Goal: Find specific page/section: Find specific page/section

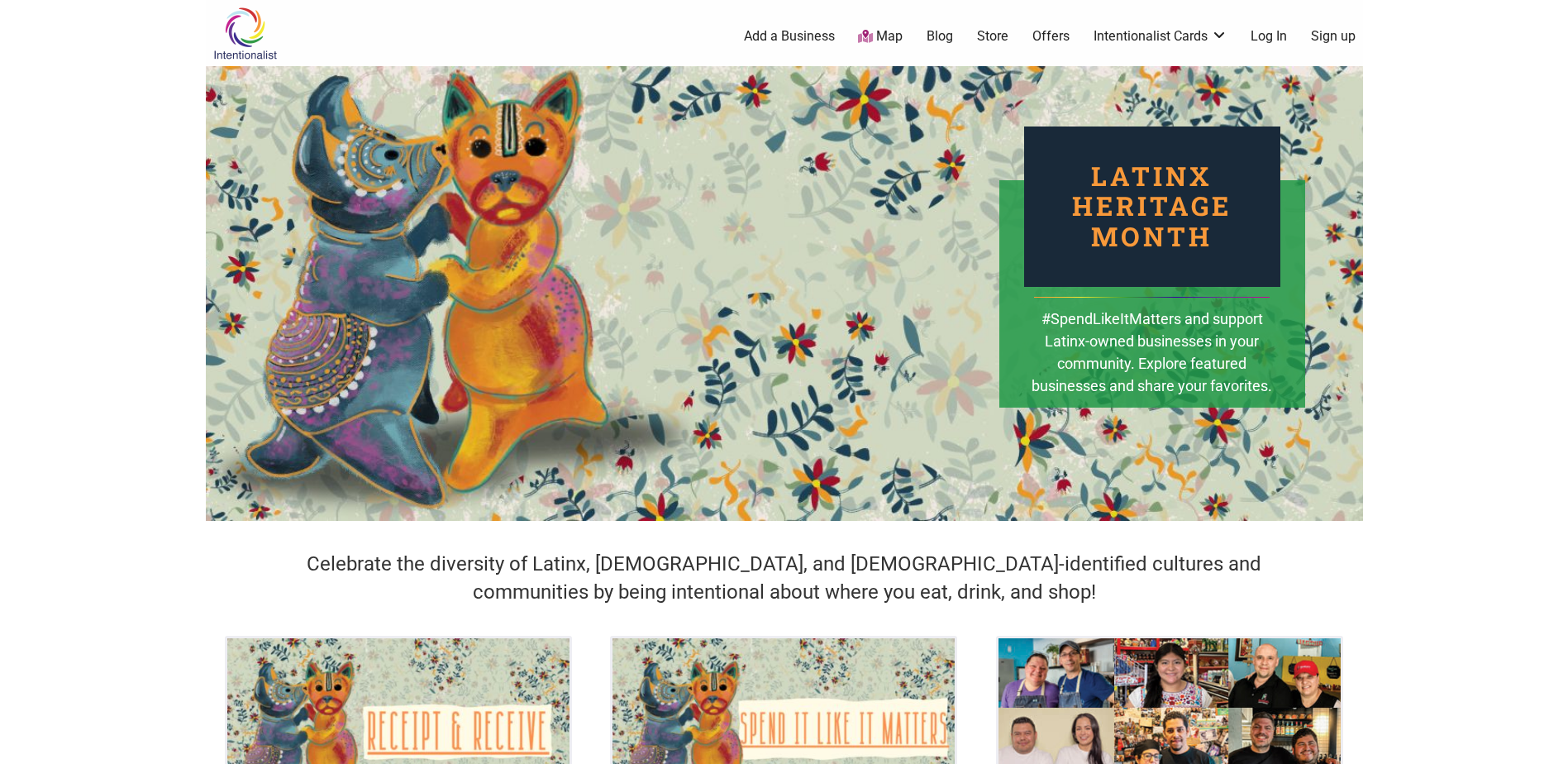
click at [886, 41] on link "Map" at bounding box center [880, 36] width 44 height 19
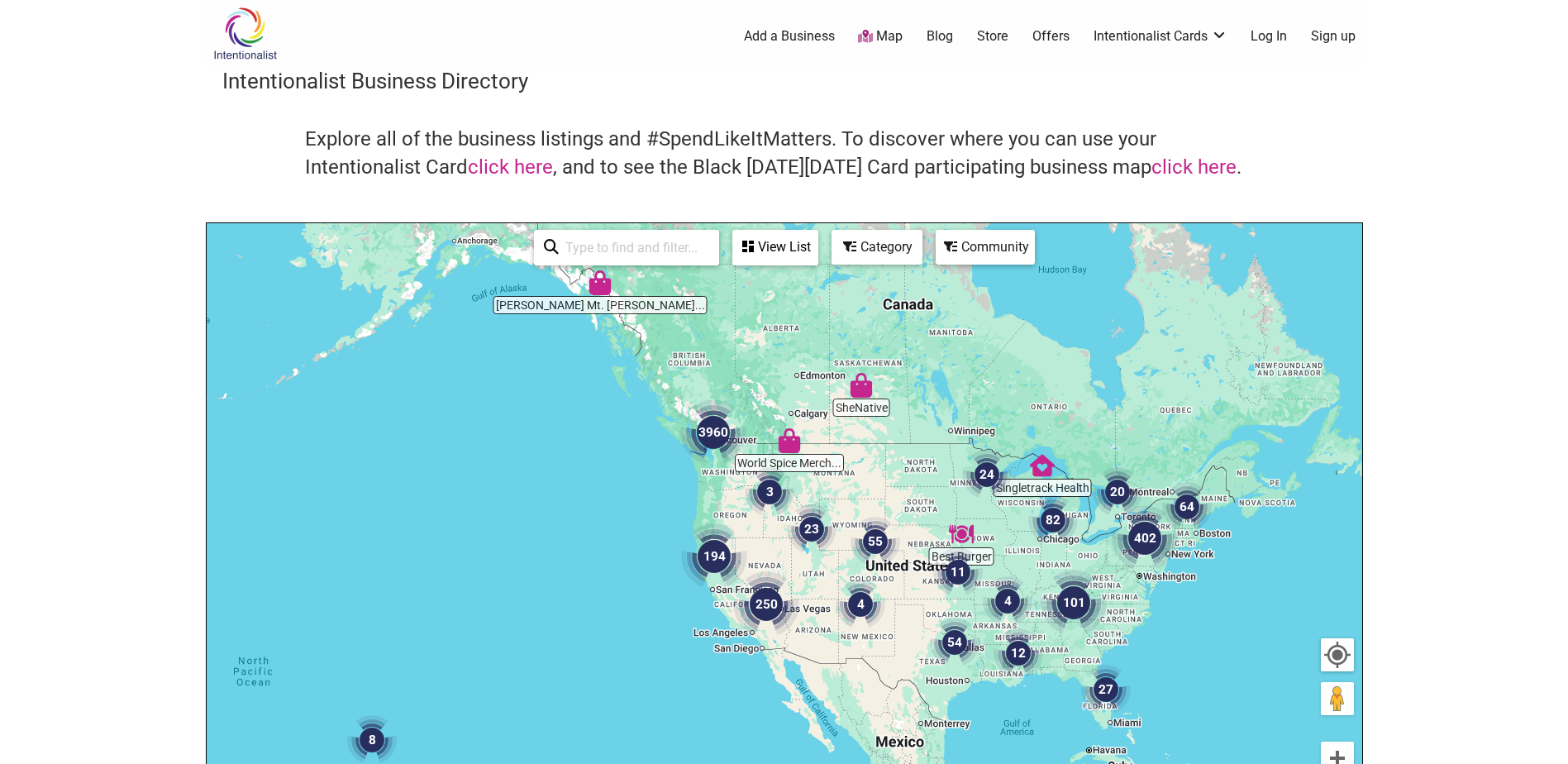
click at [708, 438] on img "3960" at bounding box center [713, 432] width 66 height 66
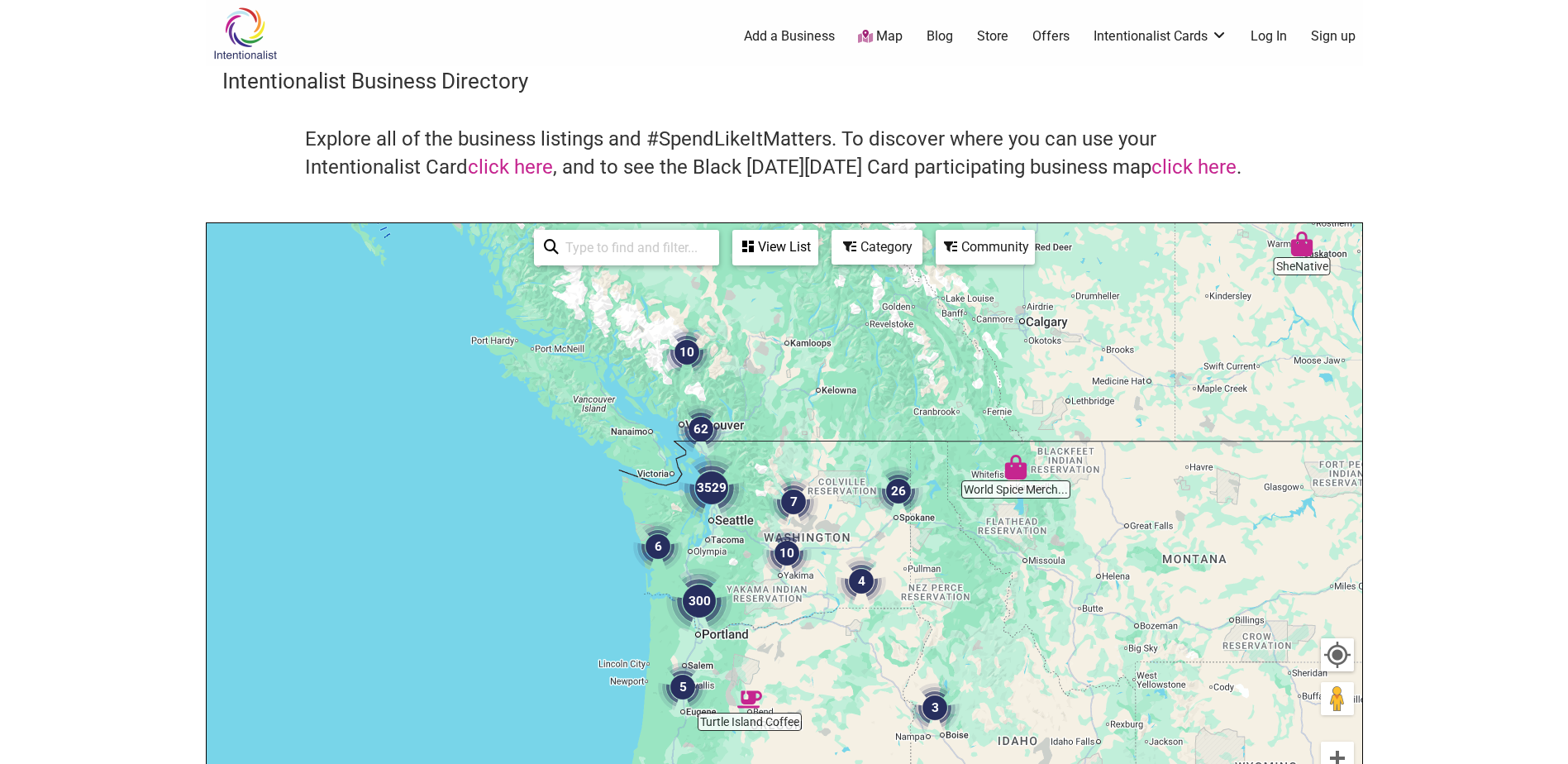
click at [729, 541] on div "To navigate, press the arrow keys." at bounding box center [784, 545] width 1156 height 643
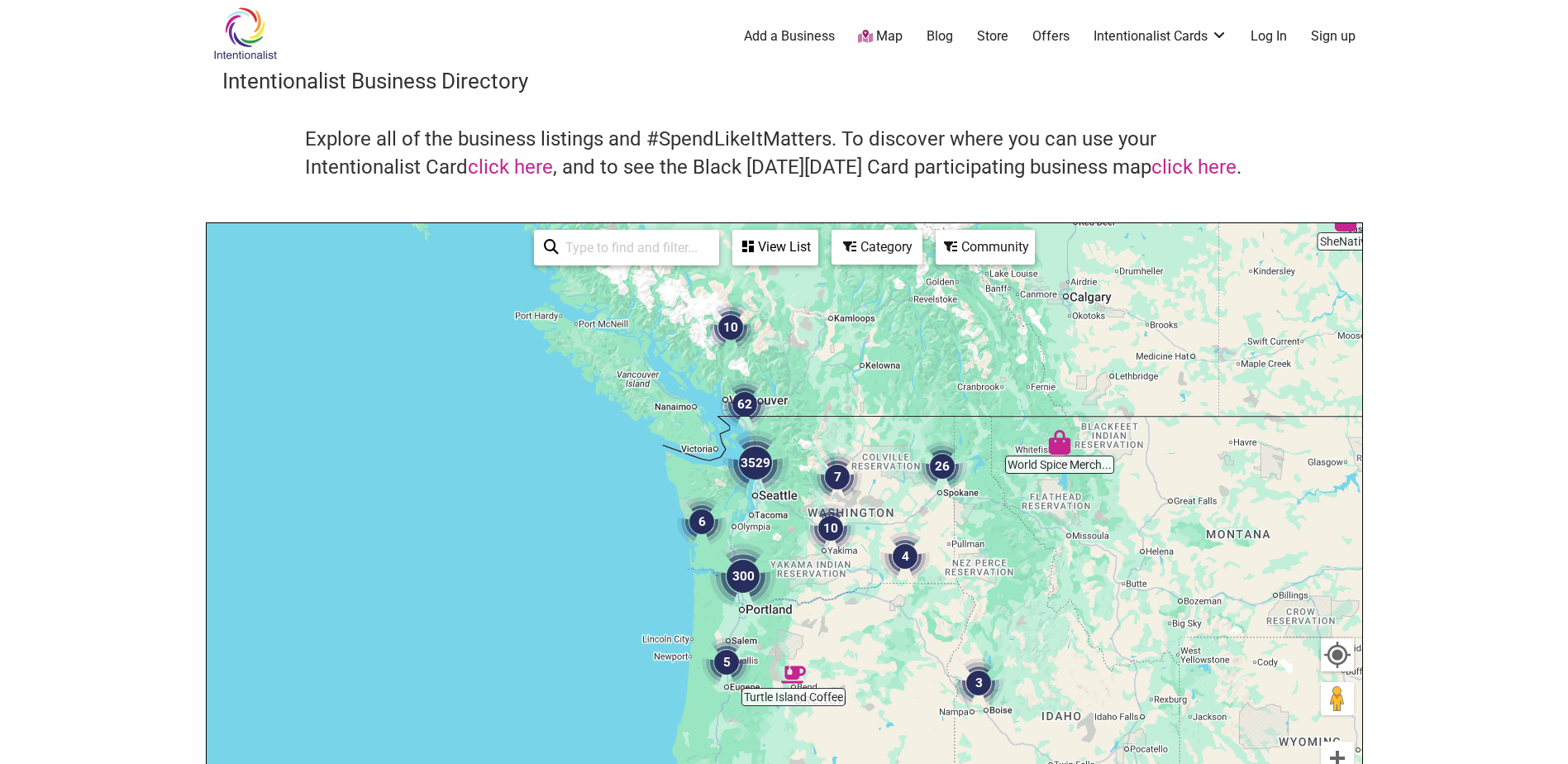
drag, startPoint x: 729, startPoint y: 541, endPoint x: 775, endPoint y: 515, distance: 52.8
click at [775, 515] on div "To navigate, press the arrow keys." at bounding box center [784, 545] width 1156 height 643
click at [646, 248] on input "search" at bounding box center [634, 248] width 150 height 32
click at [800, 243] on div "View List" at bounding box center [775, 247] width 82 height 31
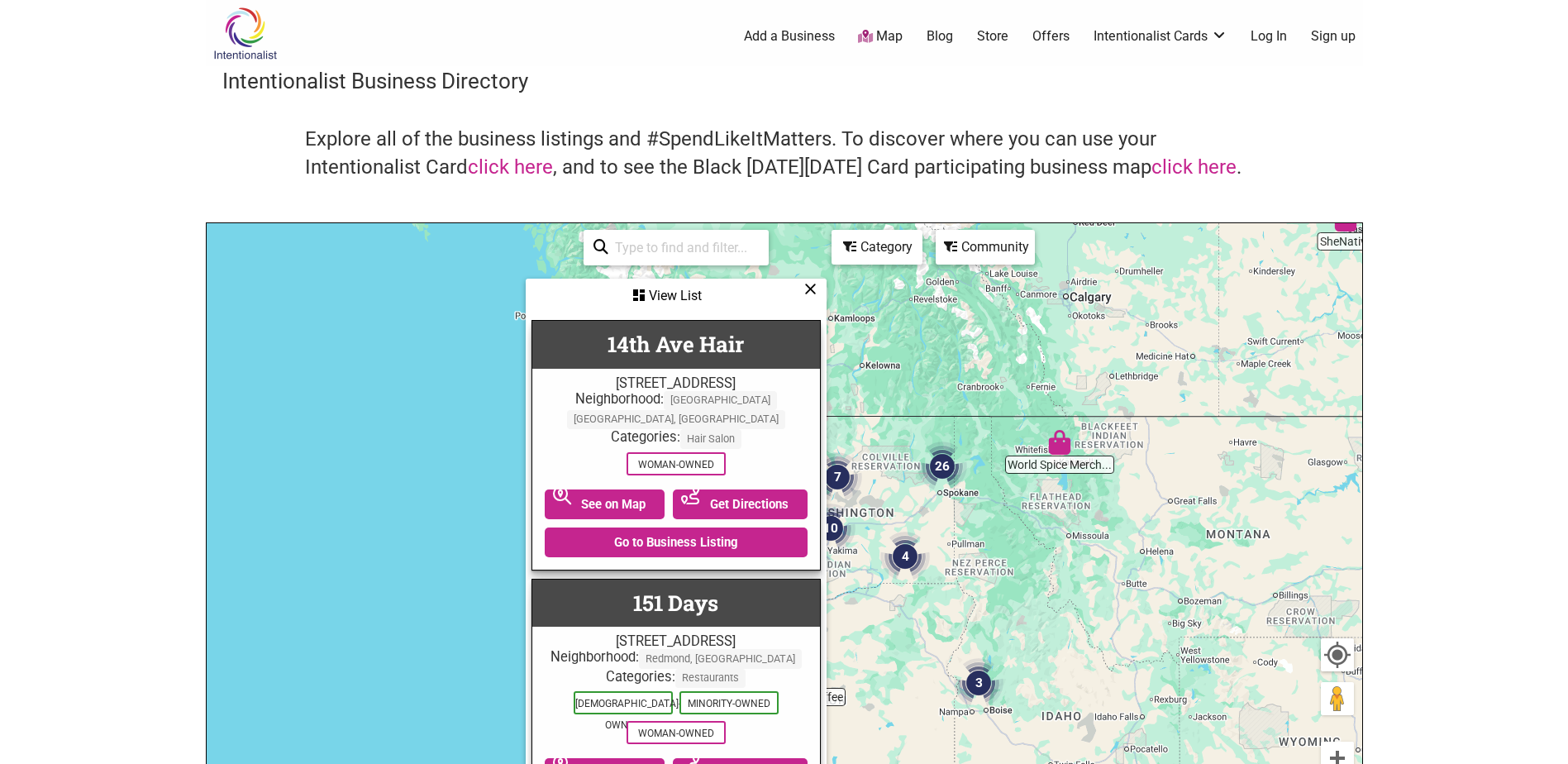
click at [825, 280] on div "Category" at bounding box center [676, 296] width 297 height 31
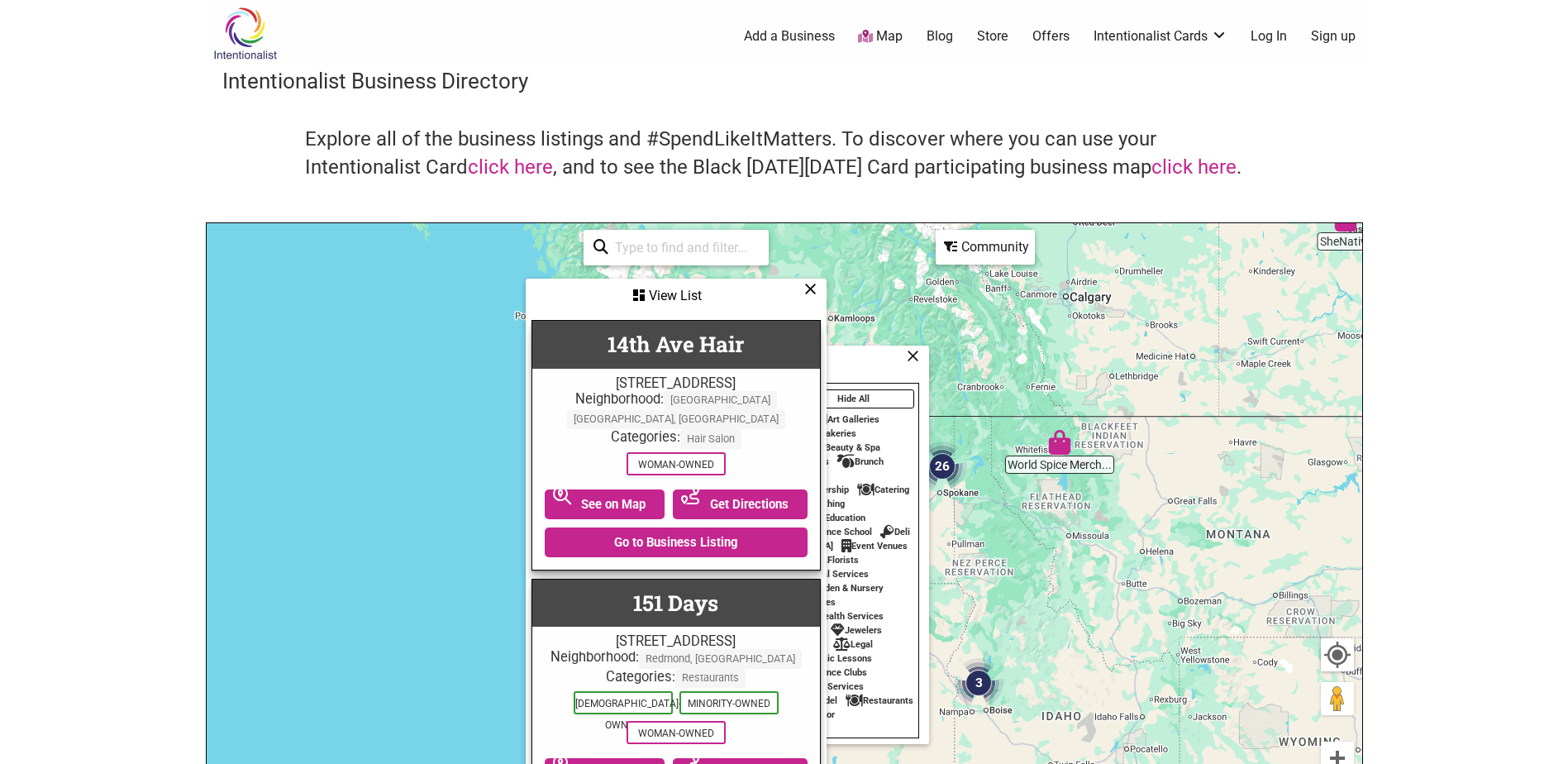
click at [811, 289] on icon at bounding box center [810, 289] width 13 height 1
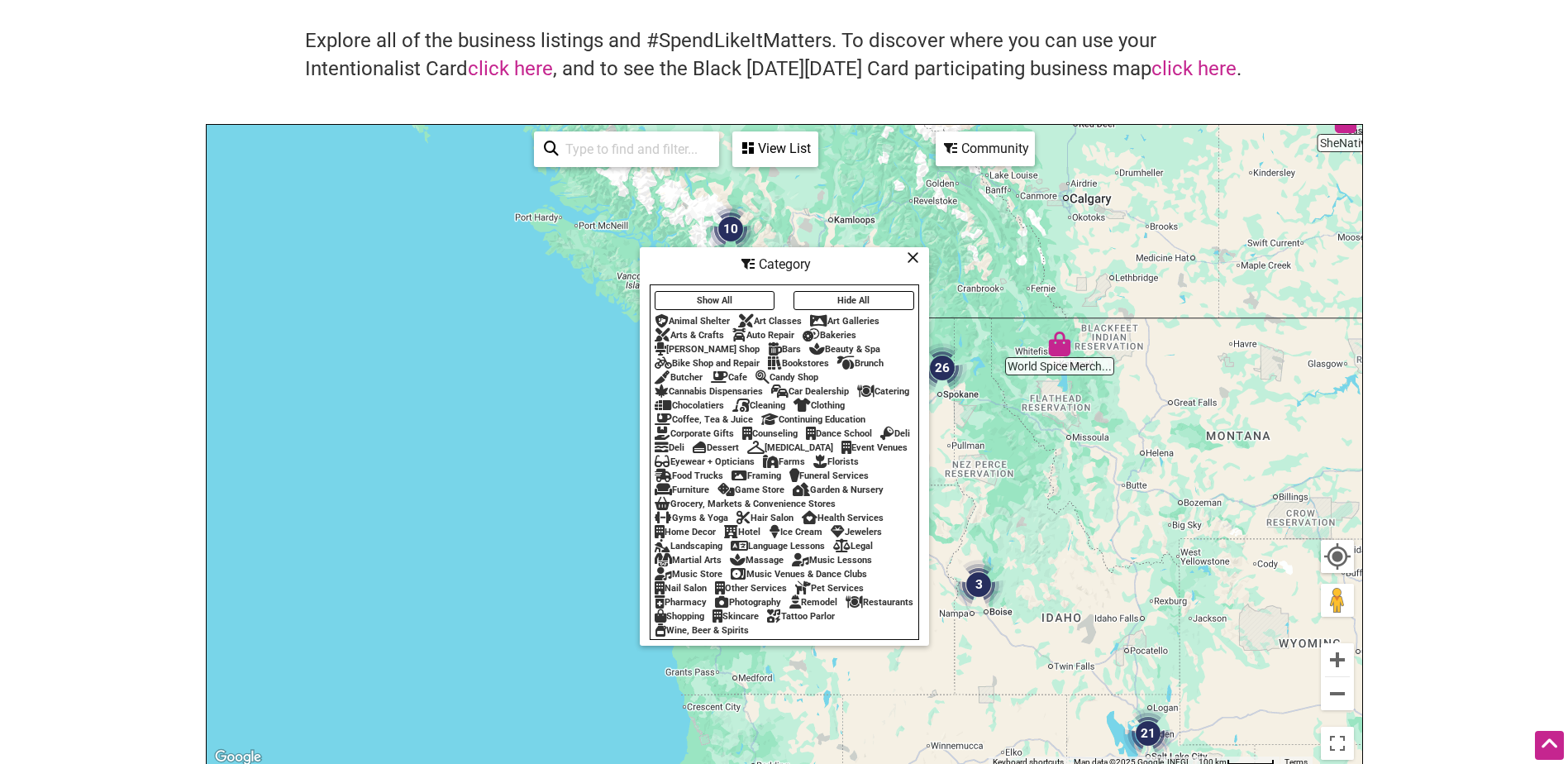
scroll to position [83, 0]
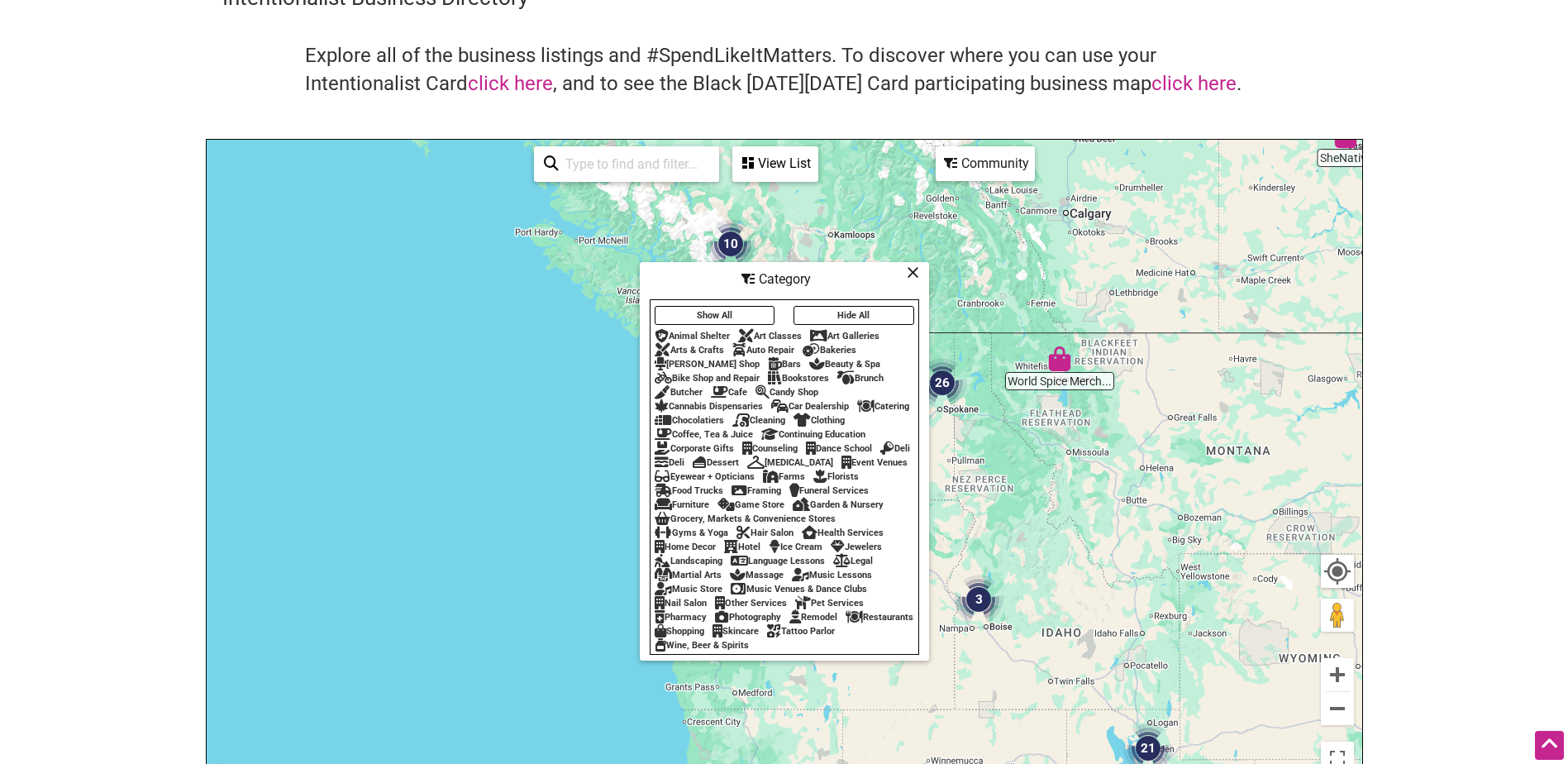
click at [913, 272] on icon at bounding box center [912, 272] width 13 height 1
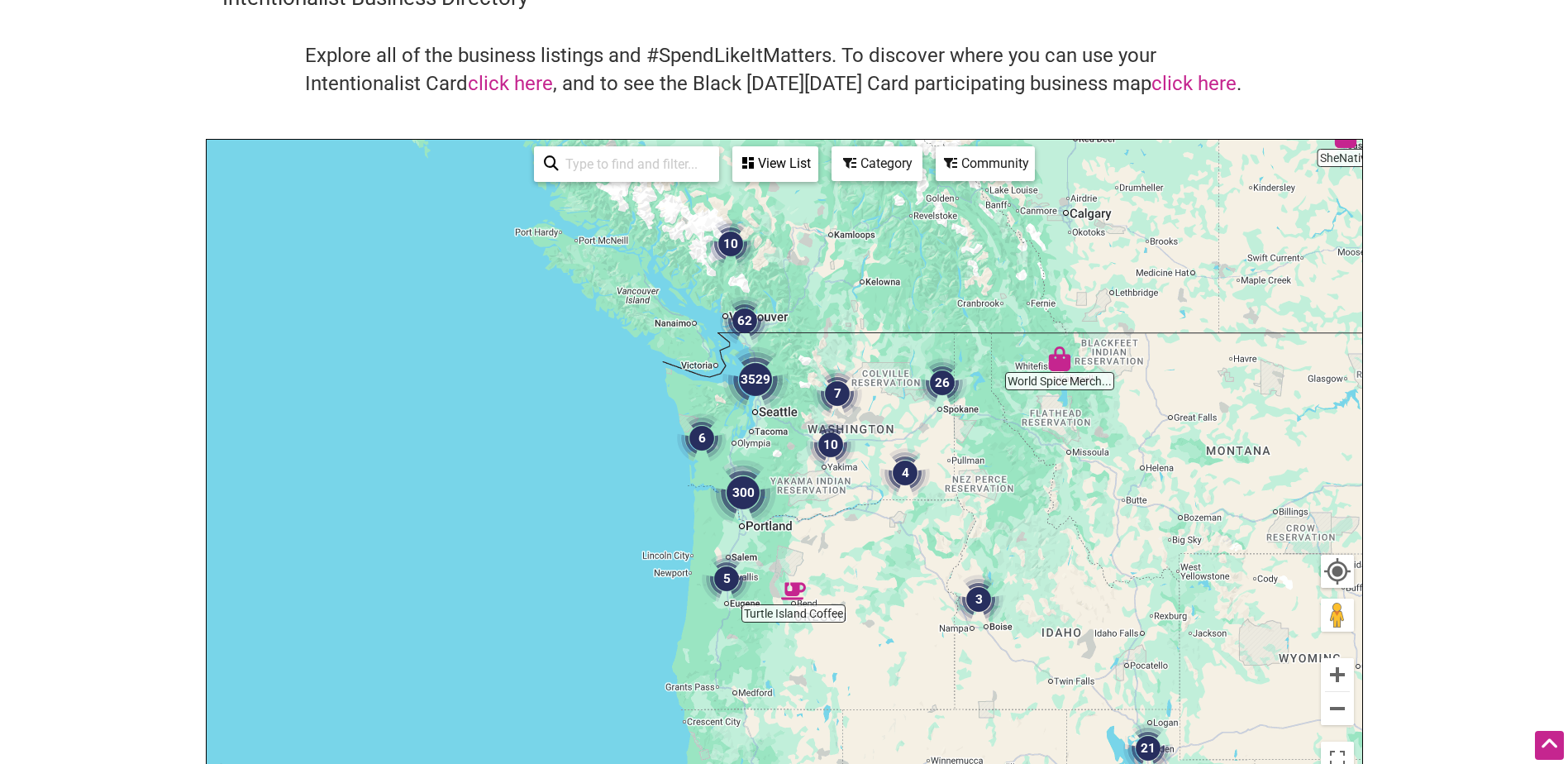
click at [817, 164] on div "Community" at bounding box center [775, 163] width 82 height 31
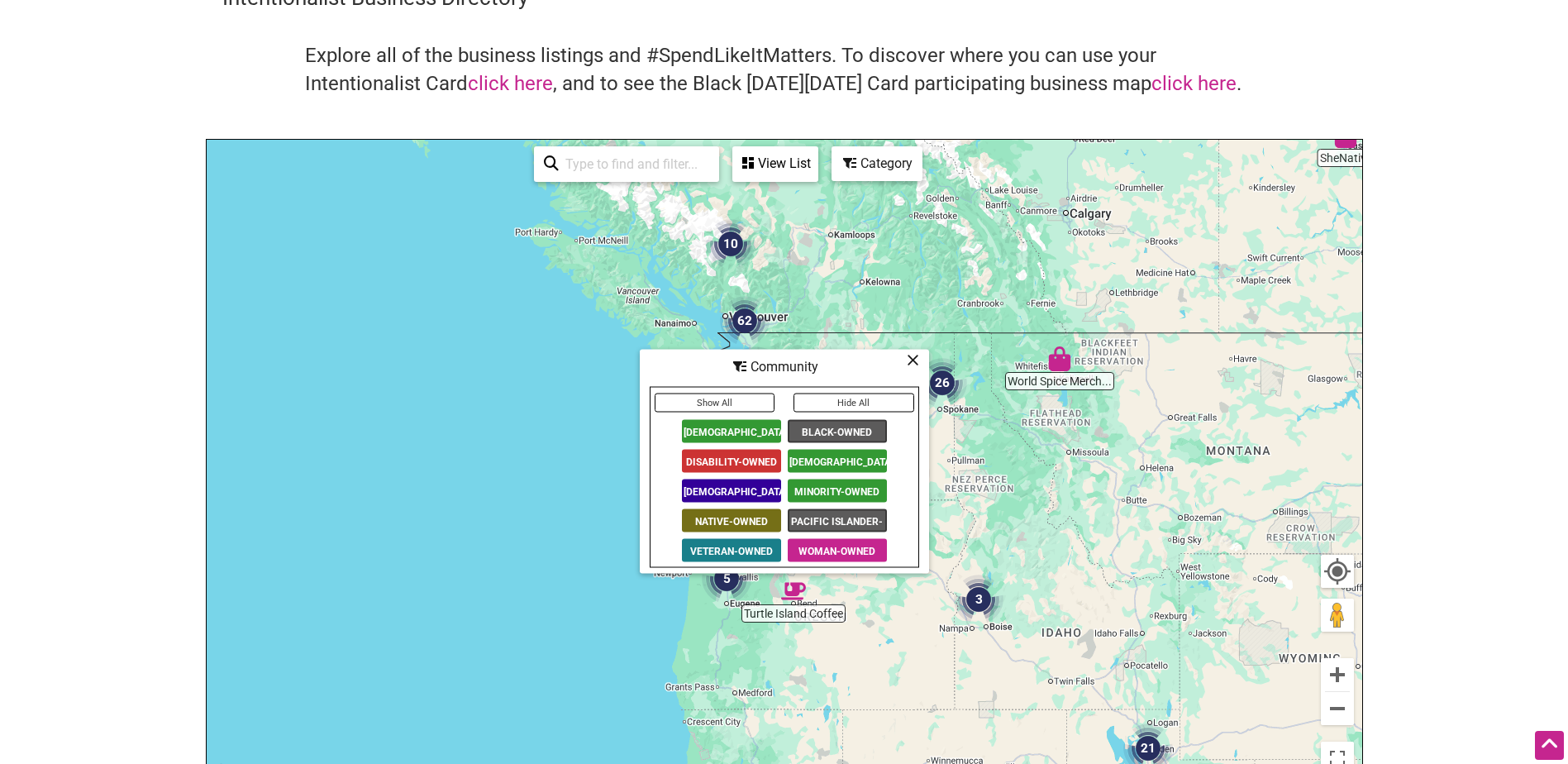
click at [852, 460] on span "[DEMOGRAPHIC_DATA]-Owned" at bounding box center [837, 462] width 99 height 24
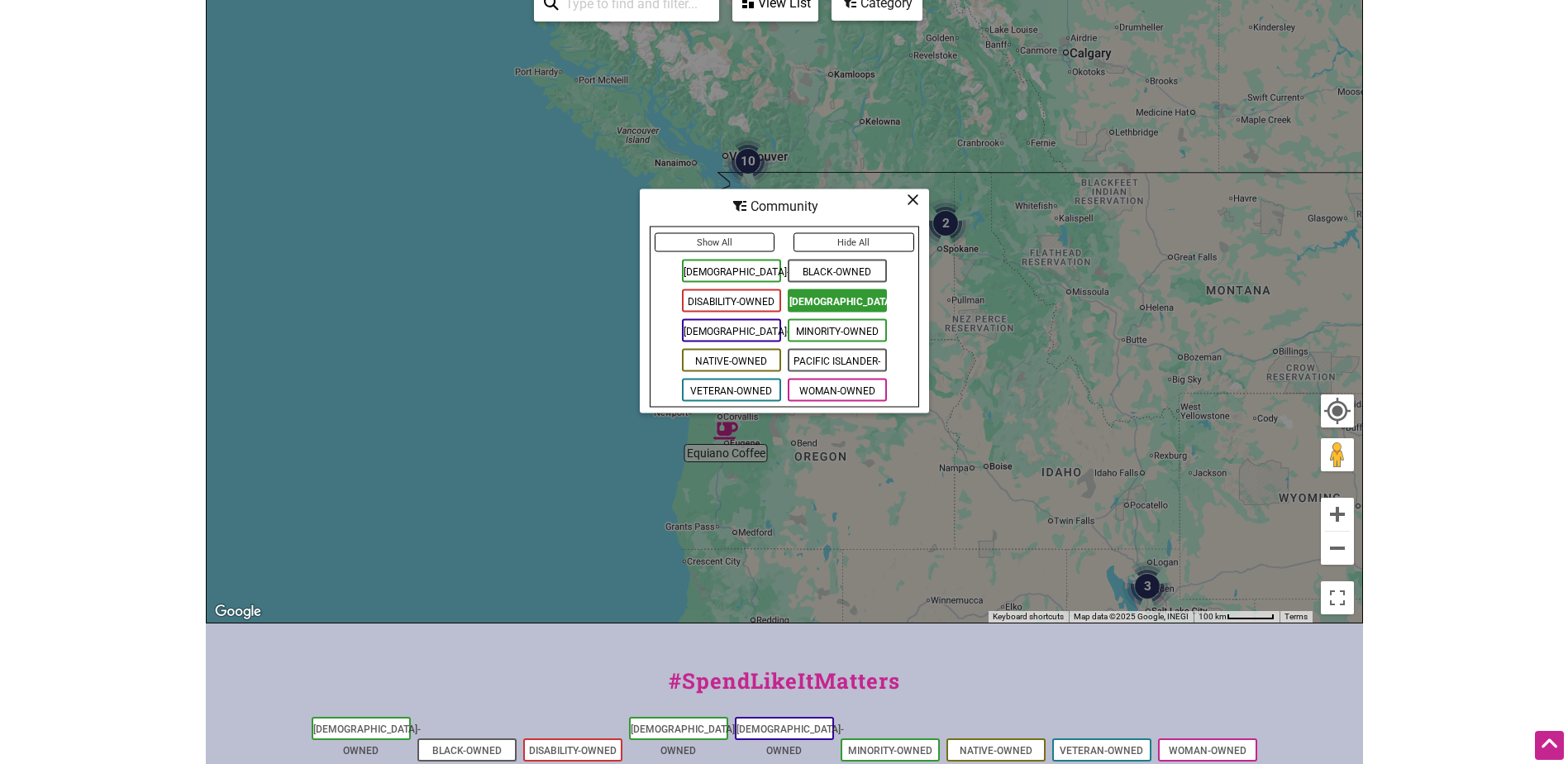
scroll to position [166, 0]
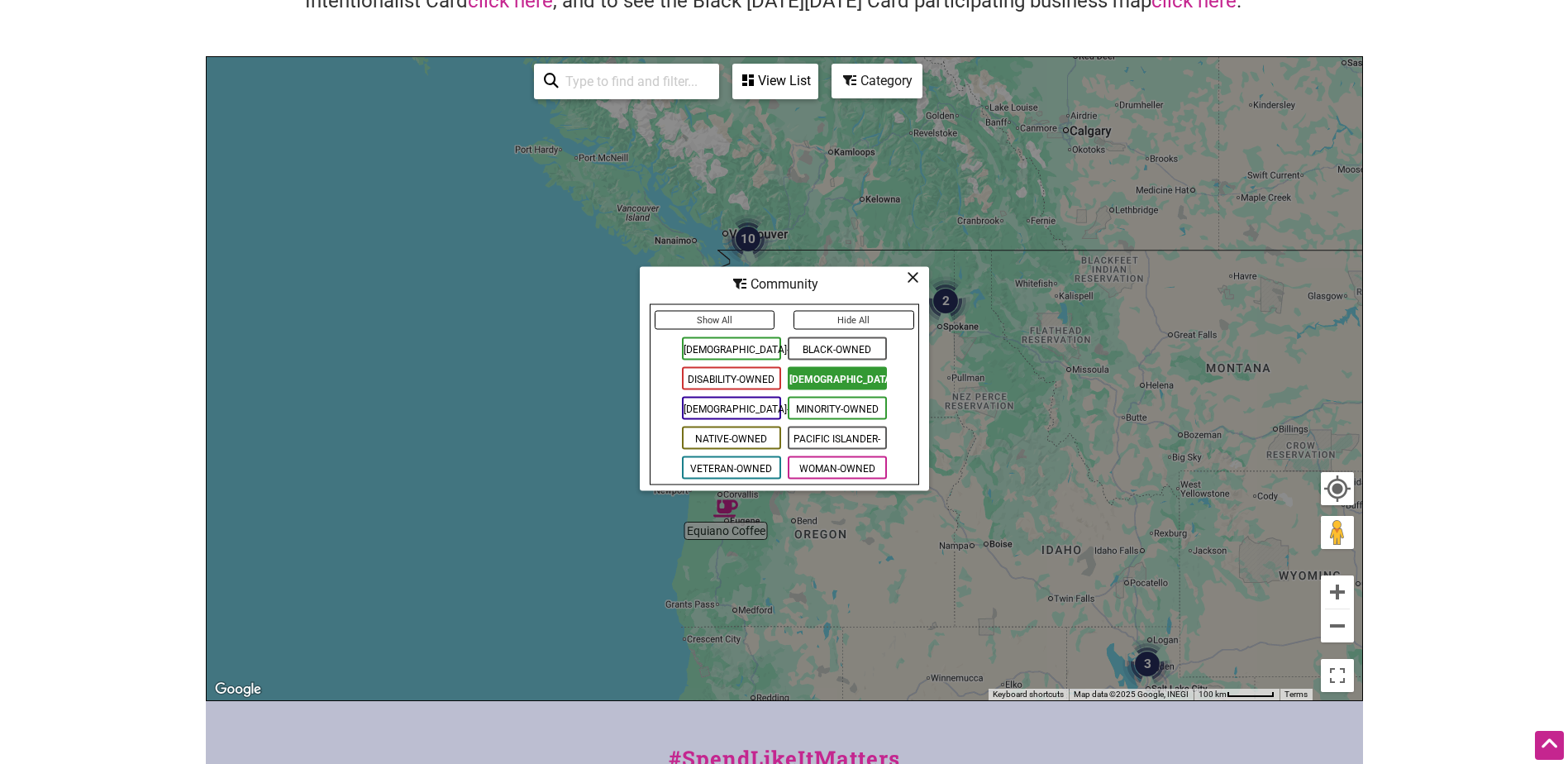
click at [917, 277] on icon at bounding box center [912, 277] width 13 height 1
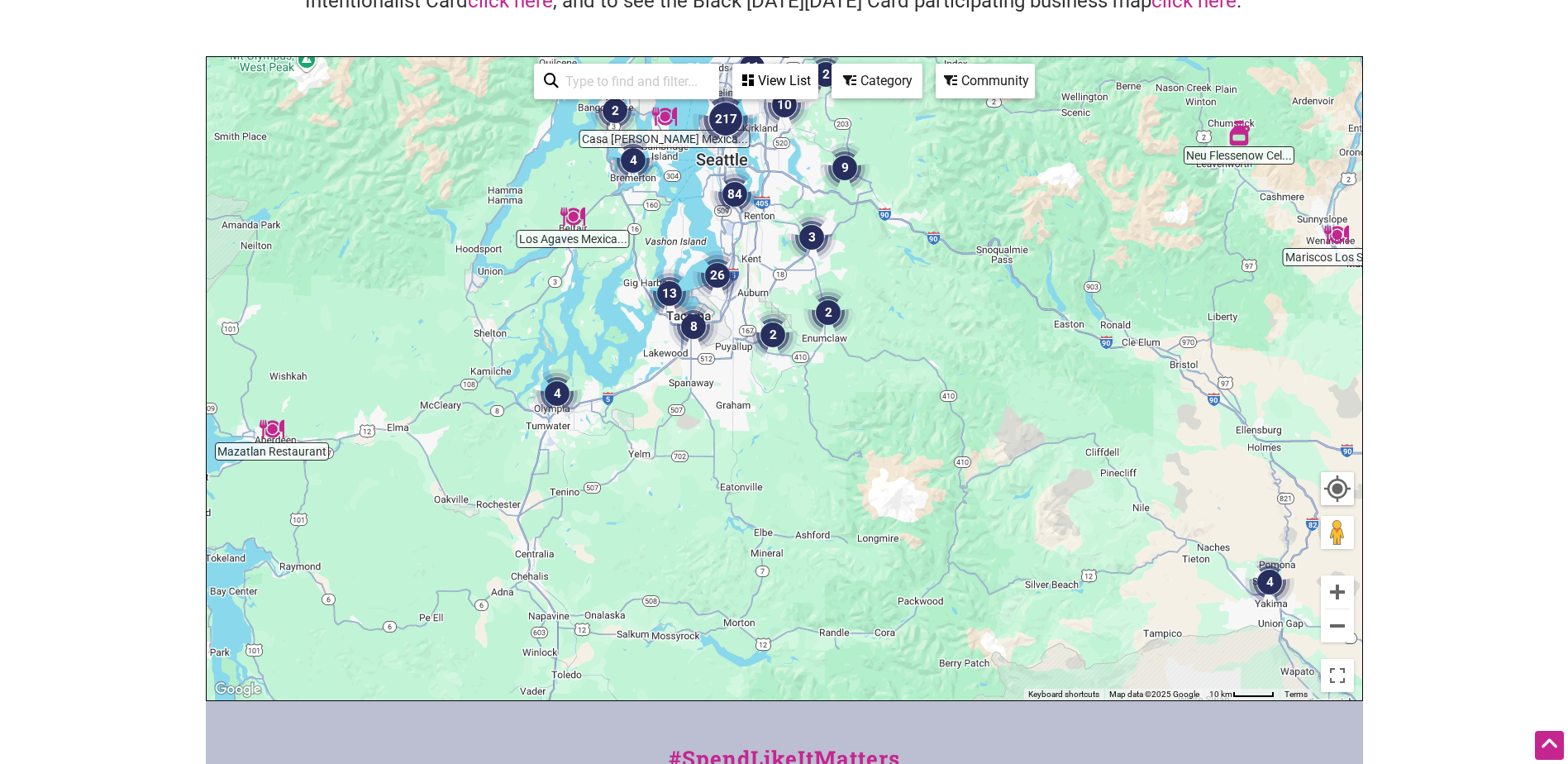
drag, startPoint x: 741, startPoint y: 319, endPoint x: 849, endPoint y: 365, distance: 117.4
click at [849, 365] on div "To navigate, press the arrow keys." at bounding box center [784, 379] width 1156 height 643
click at [667, 288] on img "13" at bounding box center [669, 293] width 50 height 50
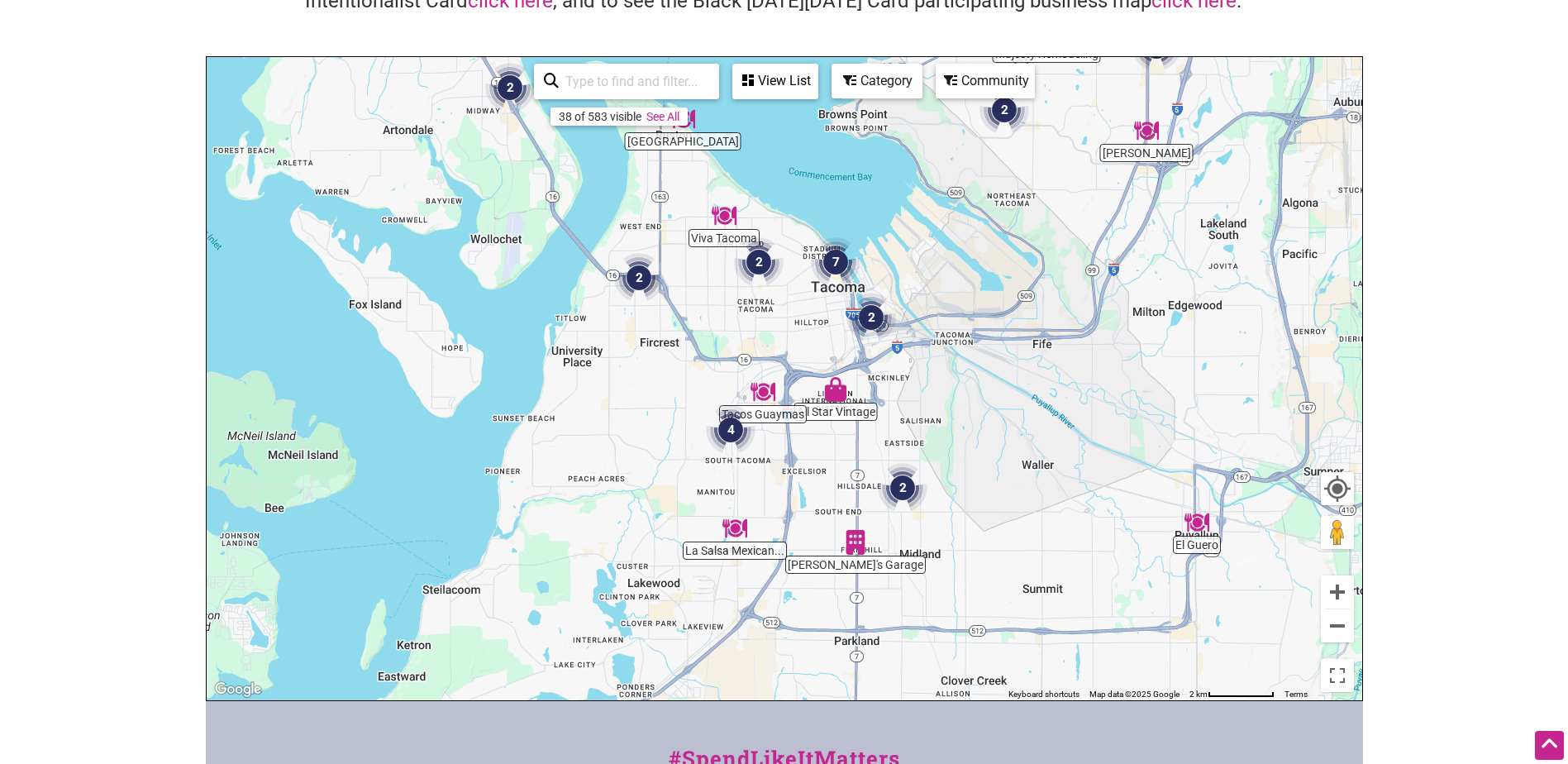
drag, startPoint x: 1167, startPoint y: 398, endPoint x: 1015, endPoint y: 297, distance: 182.5
click at [1015, 297] on div "To navigate, press the arrow keys." at bounding box center [784, 379] width 1156 height 643
click at [638, 284] on img "2" at bounding box center [639, 277] width 50 height 50
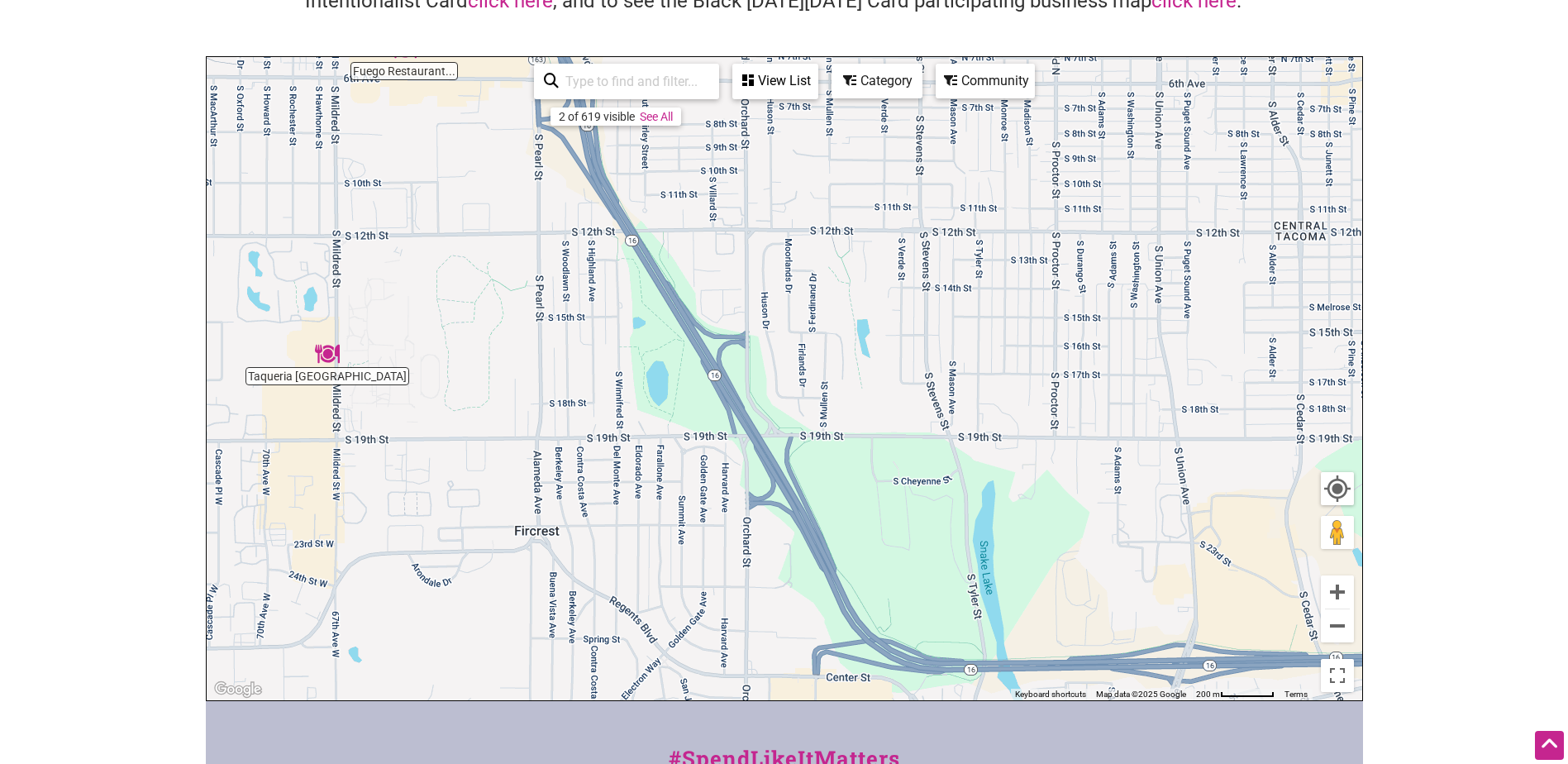
drag, startPoint x: 938, startPoint y: 440, endPoint x: 510, endPoint y: 257, distance: 465.5
click at [510, 264] on div "To navigate, press the arrow keys." at bounding box center [784, 379] width 1156 height 643
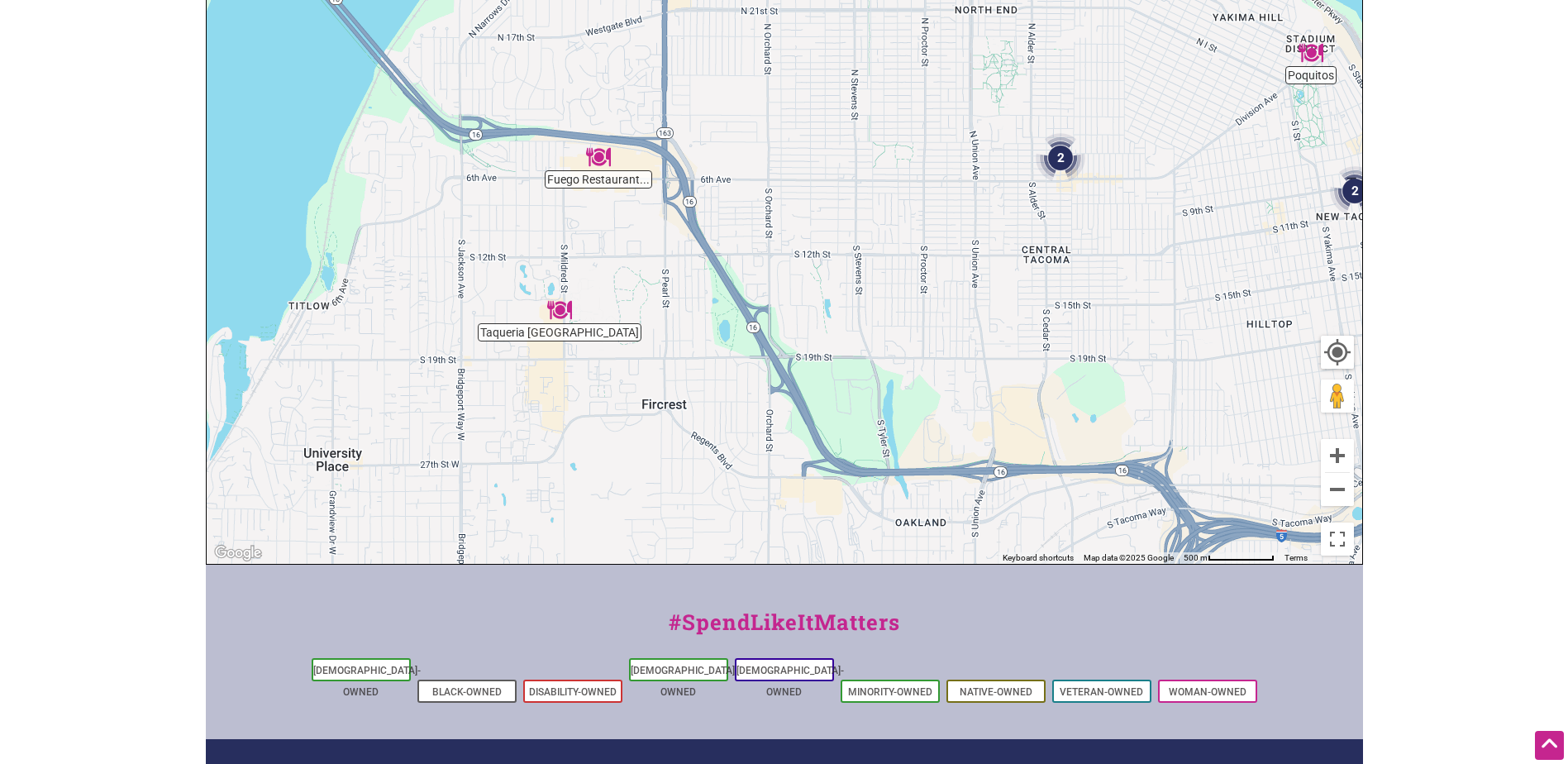
scroll to position [83, 0]
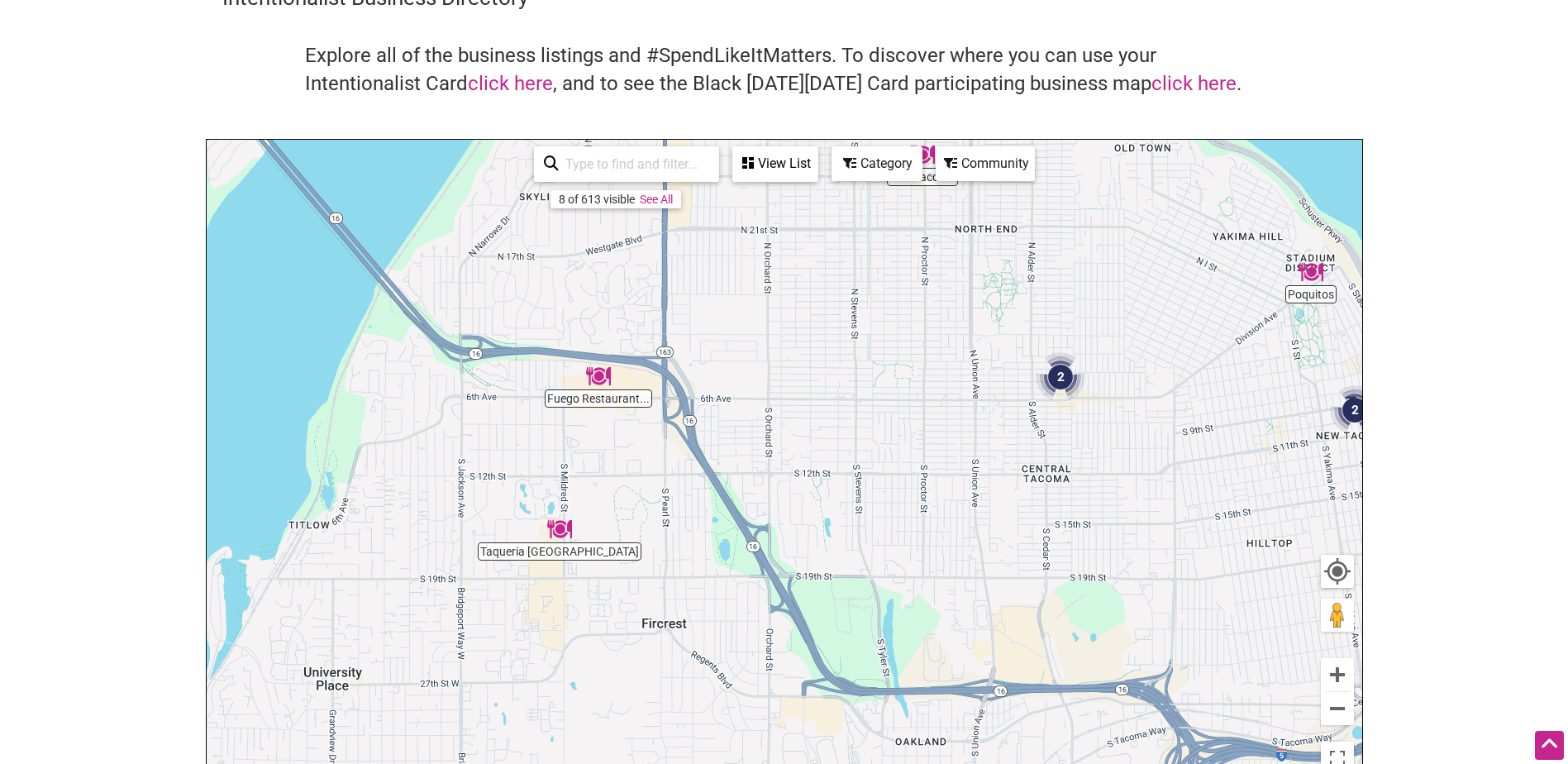
click at [764, 171] on div "View List" at bounding box center [775, 163] width 82 height 31
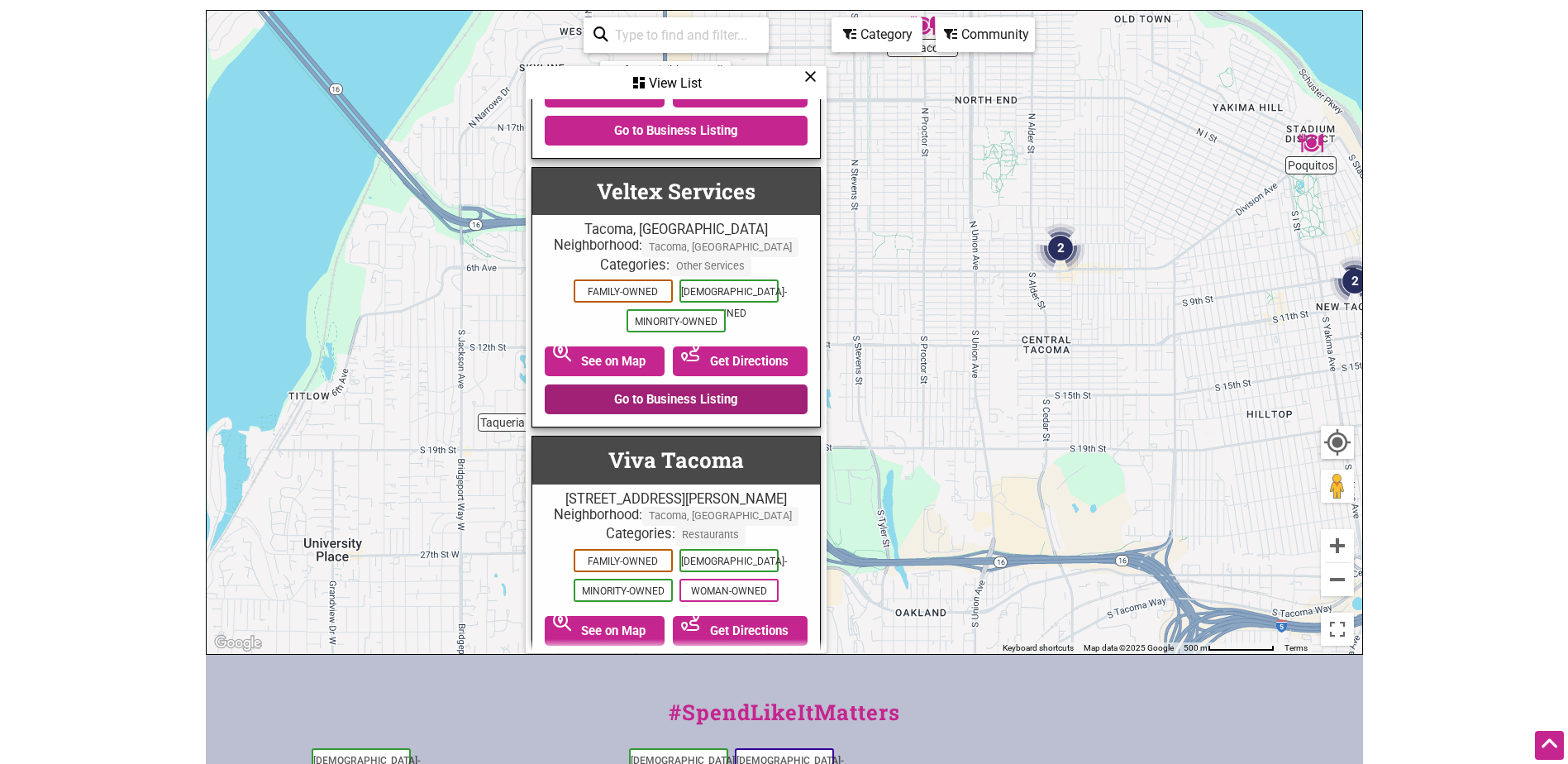
scroll to position [332, 0]
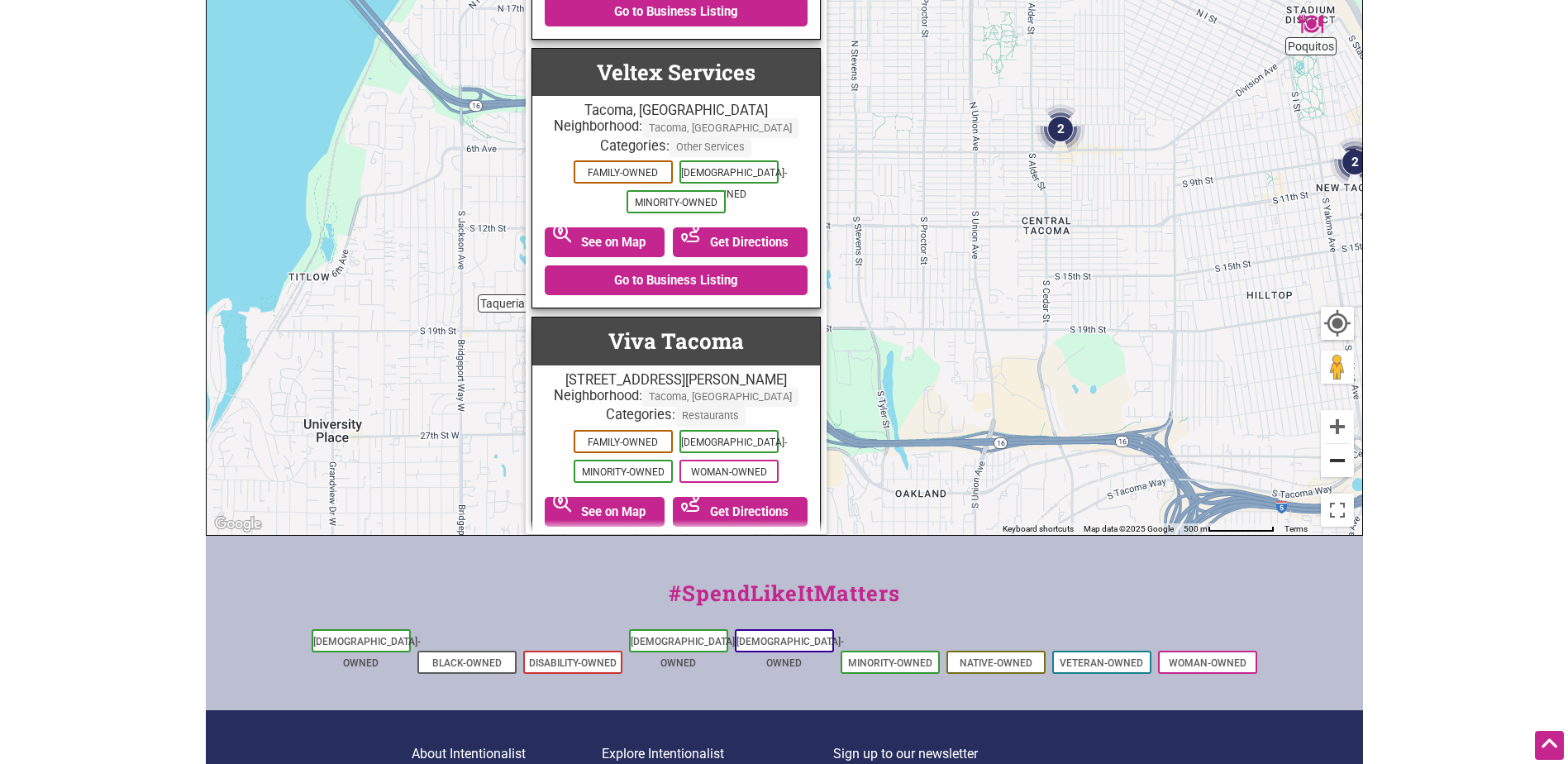
click at [1342, 458] on button "Zoom out" at bounding box center [1336, 460] width 33 height 33
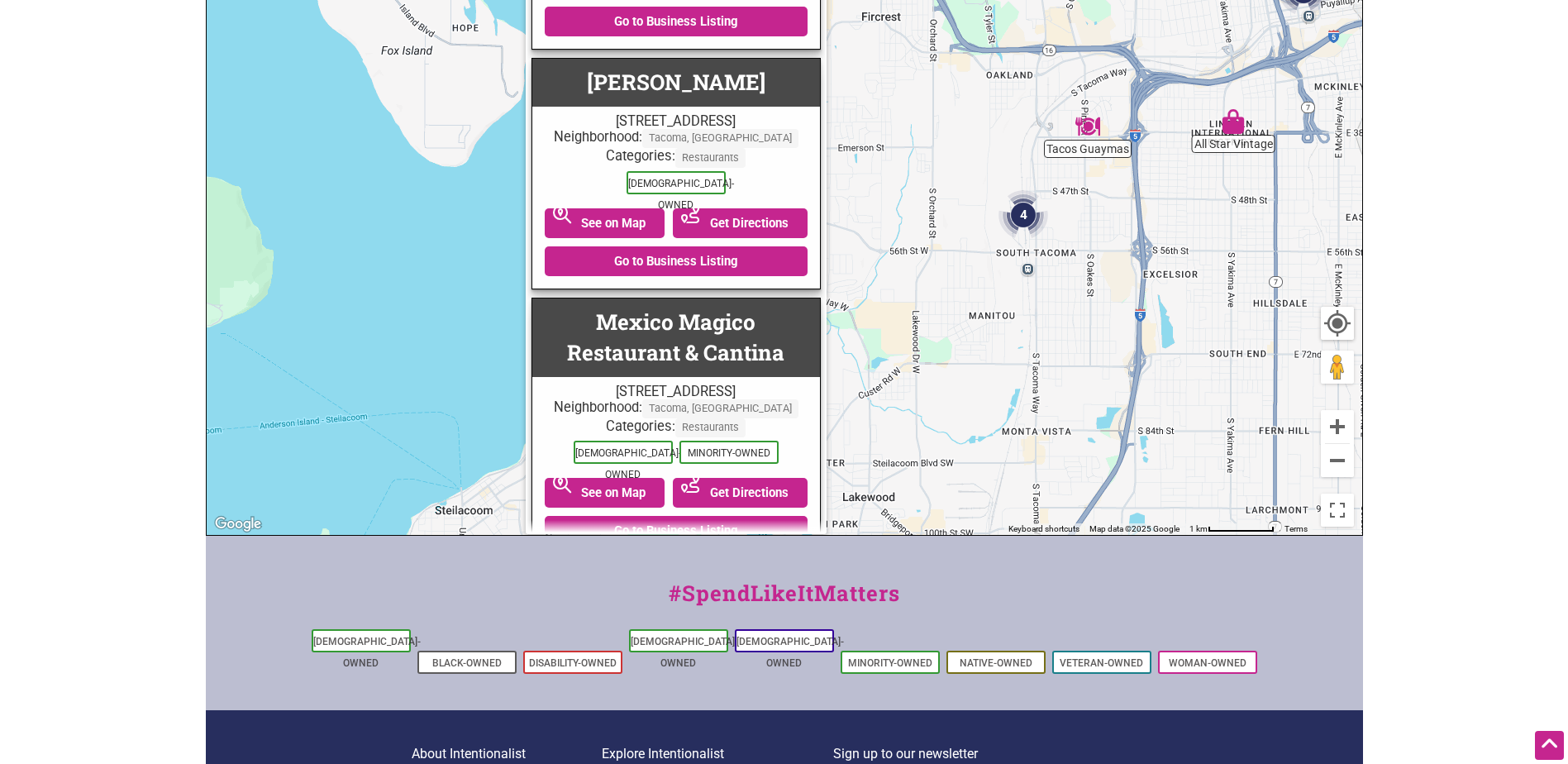
drag, startPoint x: 1112, startPoint y: 297, endPoint x: 1275, endPoint y: 39, distance: 305.2
click at [1275, 39] on div "To navigate, press the arrow keys." at bounding box center [784, 213] width 1156 height 643
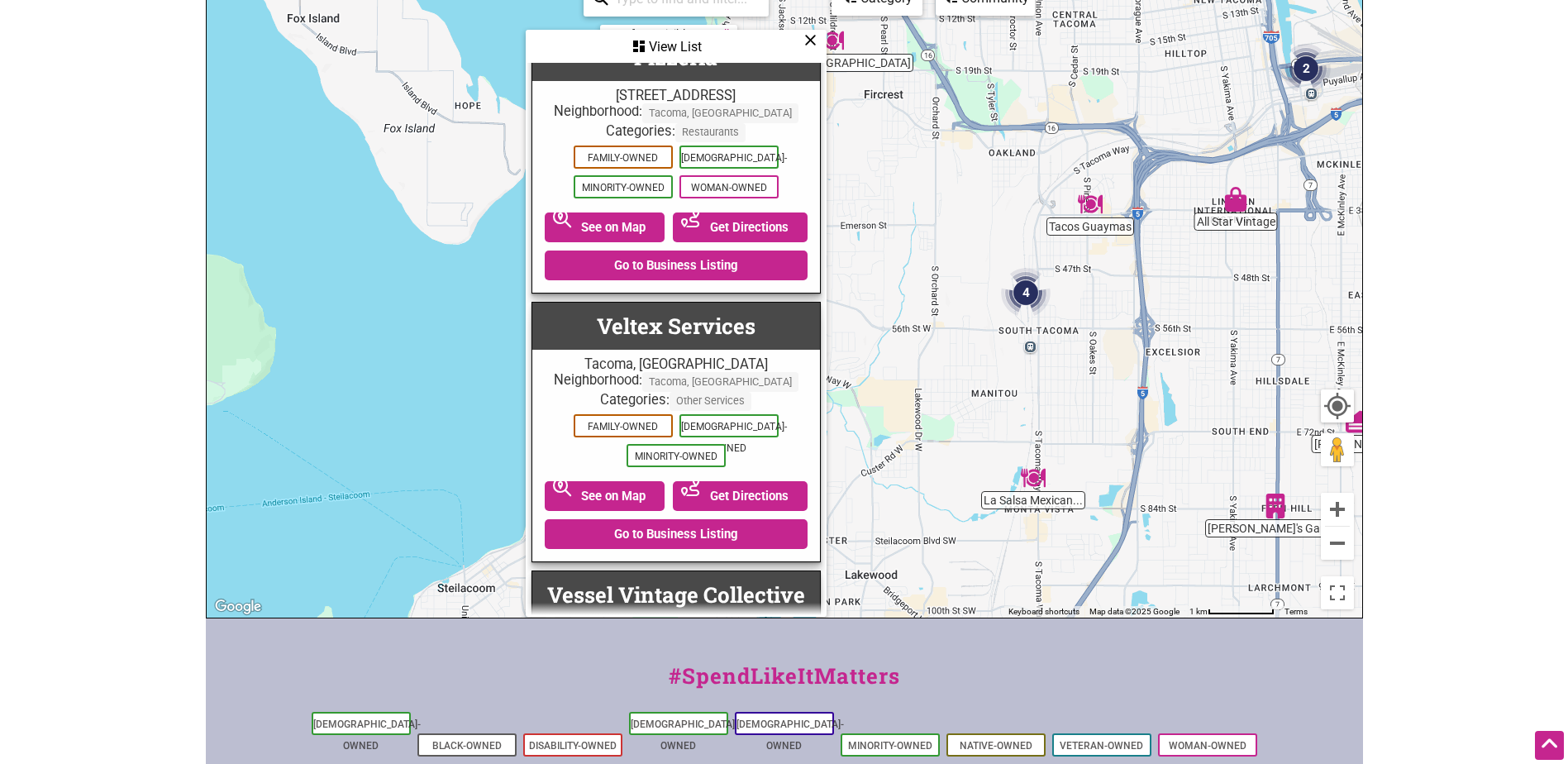
scroll to position [4830, 0]
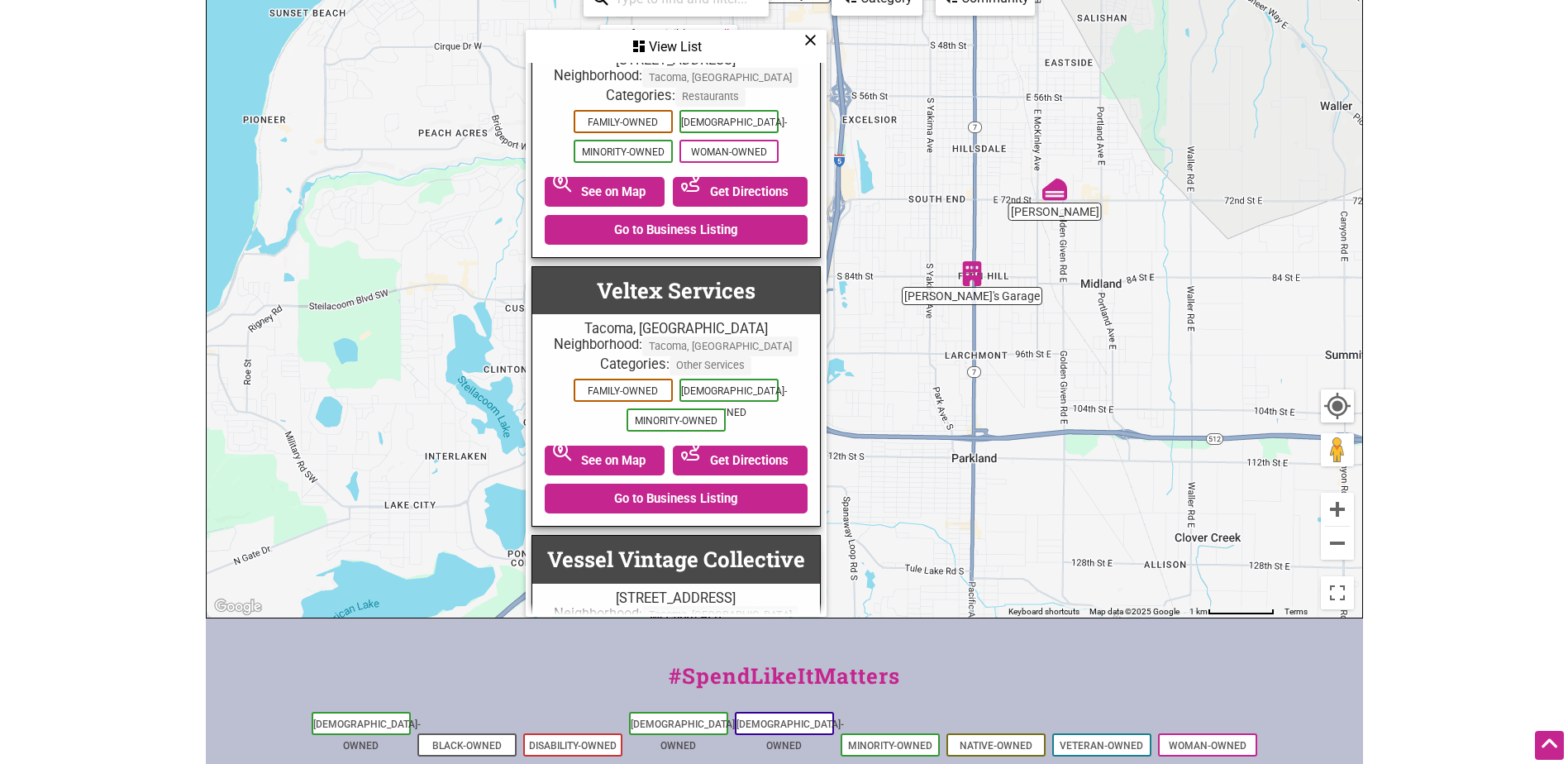
drag, startPoint x: 1105, startPoint y: 435, endPoint x: 791, endPoint y: 200, distance: 392.2
click at [791, 200] on div "Taqueria El Sabor Emily's Garage Fuego Restaurant... La Salsa Mexican... All St…" at bounding box center [784, 296] width 1156 height 643
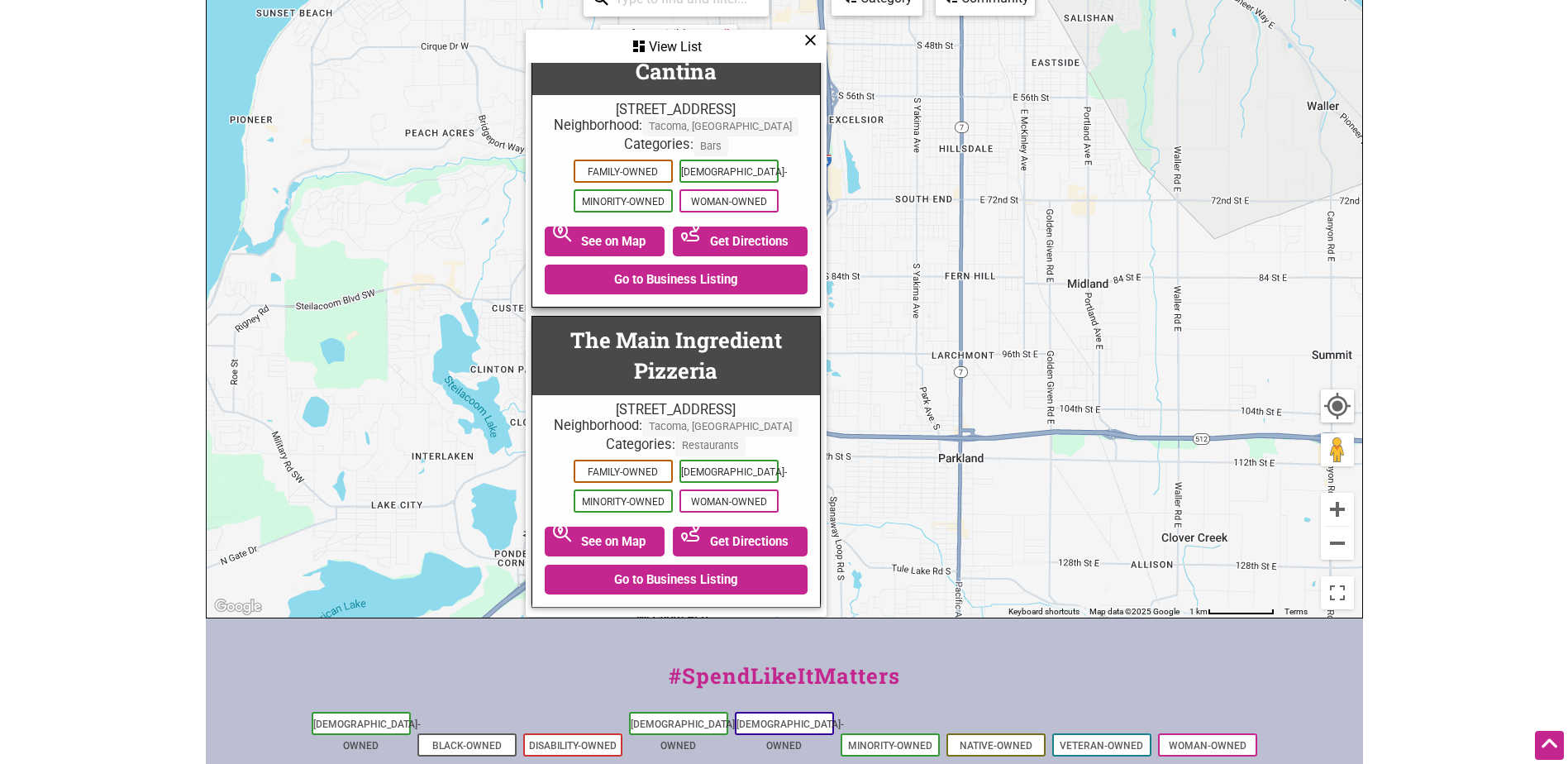
scroll to position [3032, 0]
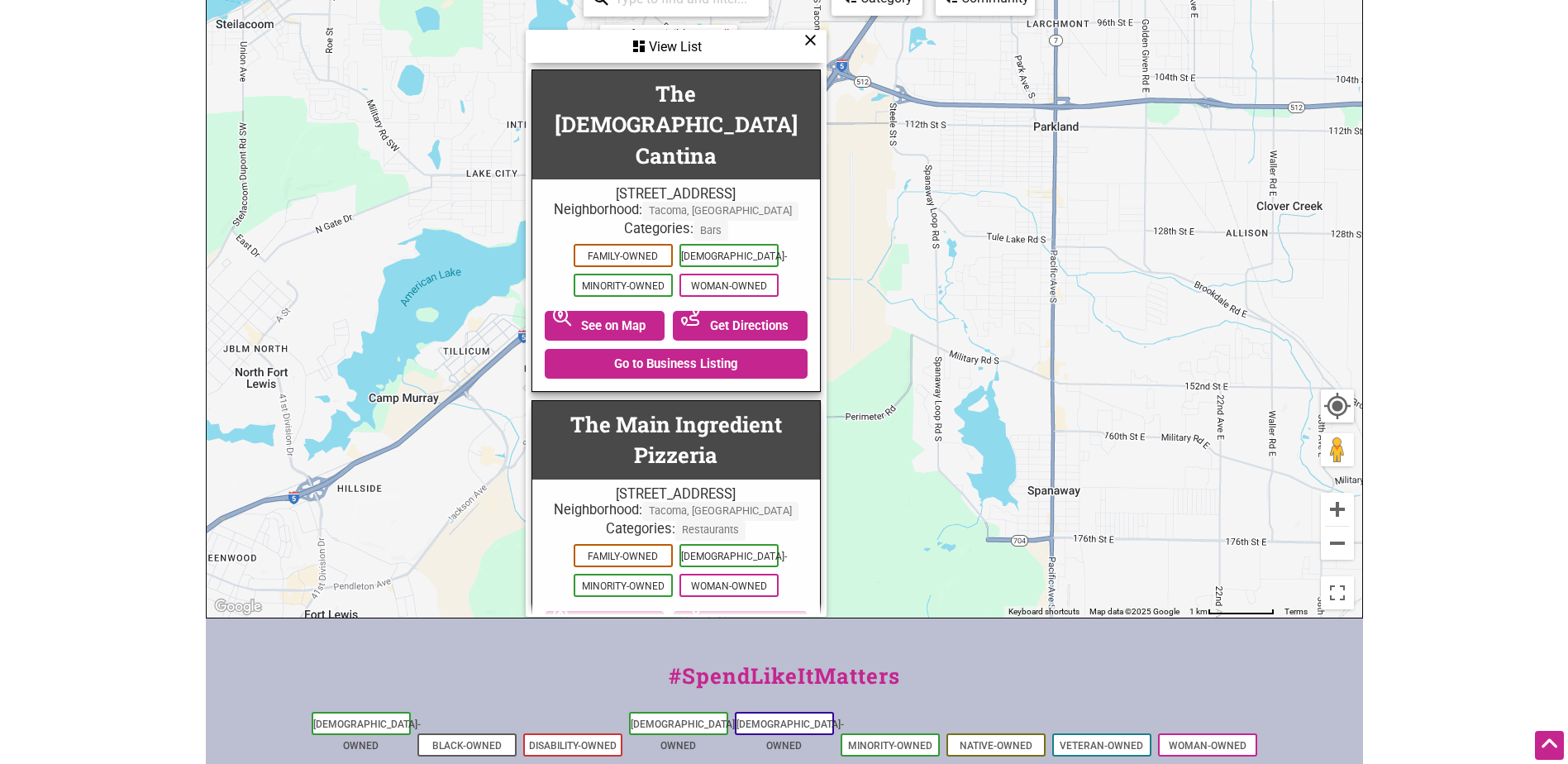
drag, startPoint x: 1190, startPoint y: 329, endPoint x: 1268, endPoint y: 6, distance: 332.3
click at [1268, 6] on div "To navigate, press the arrow keys." at bounding box center [784, 296] width 1156 height 643
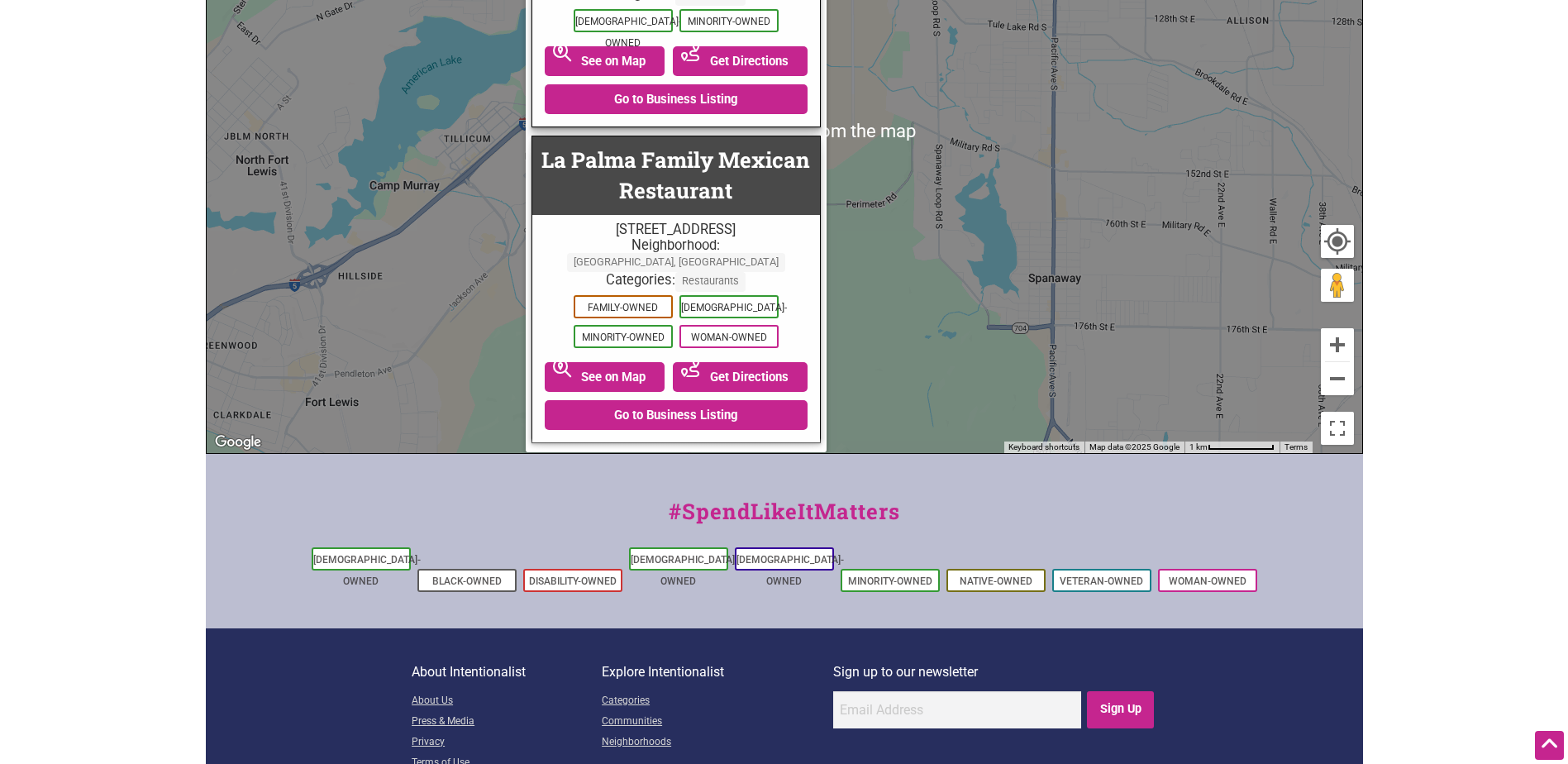
scroll to position [414, 0]
click at [1346, 385] on button "Zoom out" at bounding box center [1336, 377] width 33 height 33
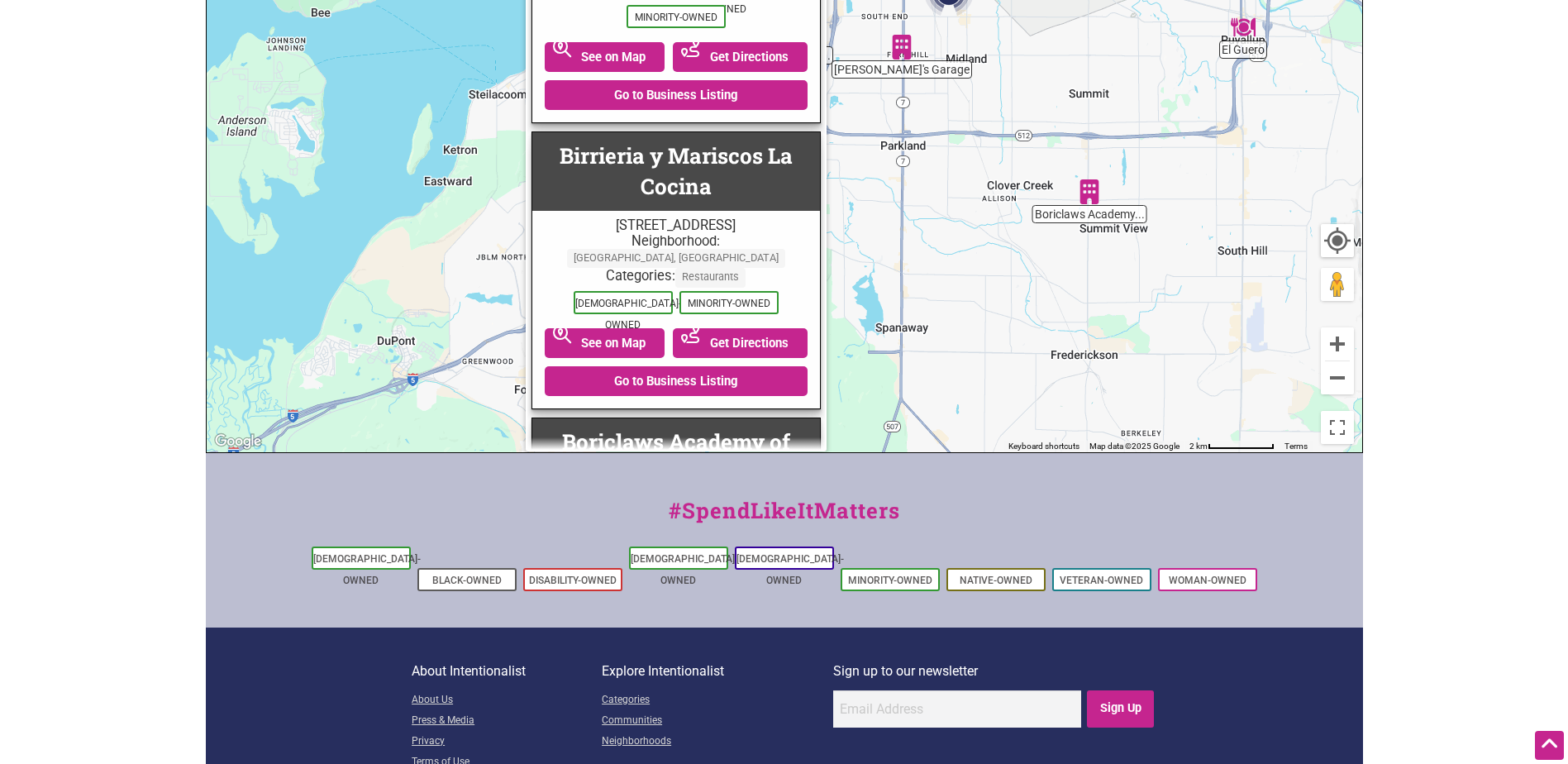
drag, startPoint x: 1149, startPoint y: 204, endPoint x: 1132, endPoint y: 330, distance: 127.1
click at [1132, 330] on div "To navigate, press the arrow keys." at bounding box center [784, 131] width 1156 height 643
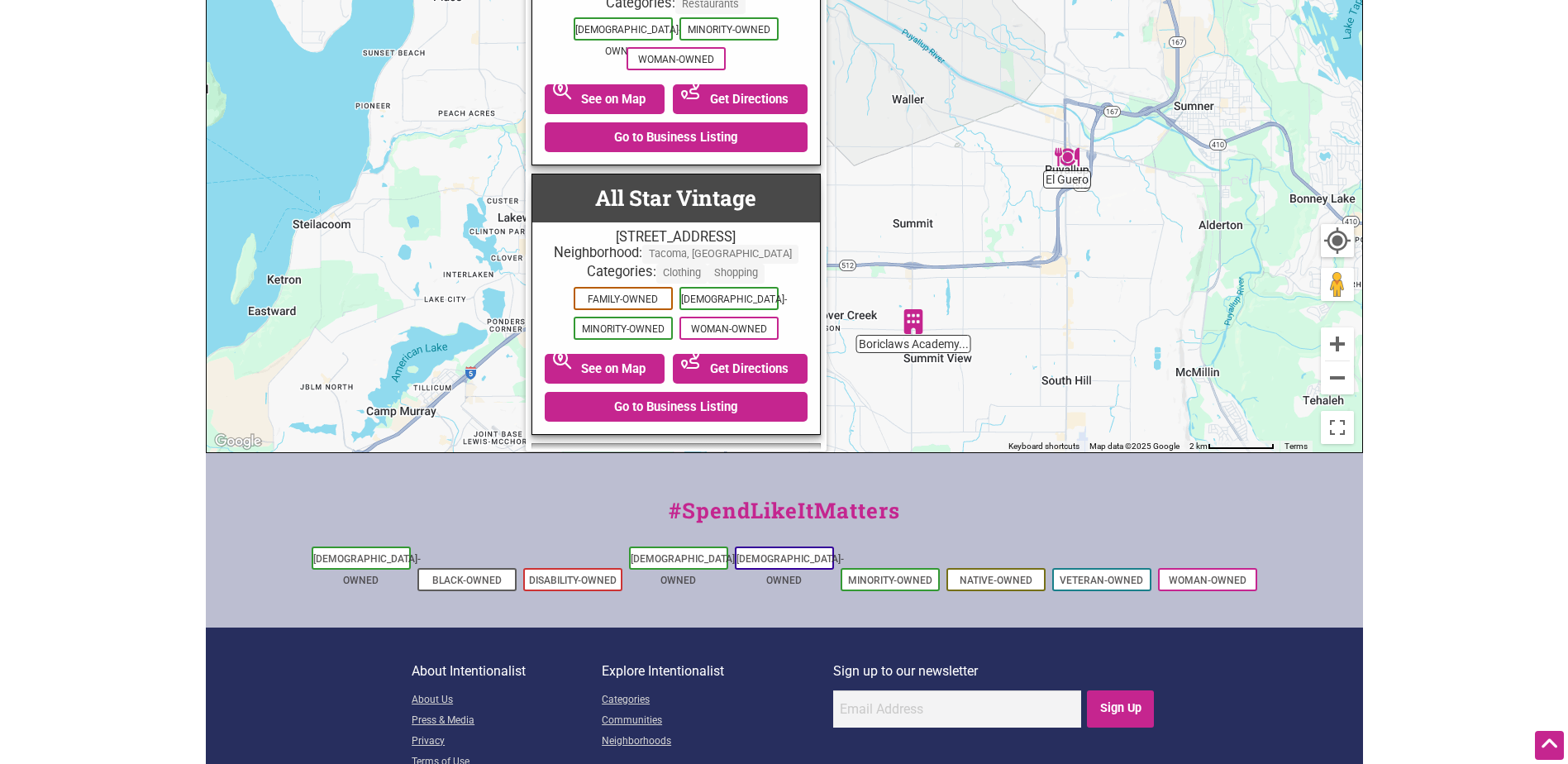
drag, startPoint x: 1230, startPoint y: 242, endPoint x: 1048, endPoint y: 377, distance: 226.6
click at [1048, 377] on div "To navigate, press the arrow keys." at bounding box center [784, 131] width 1156 height 643
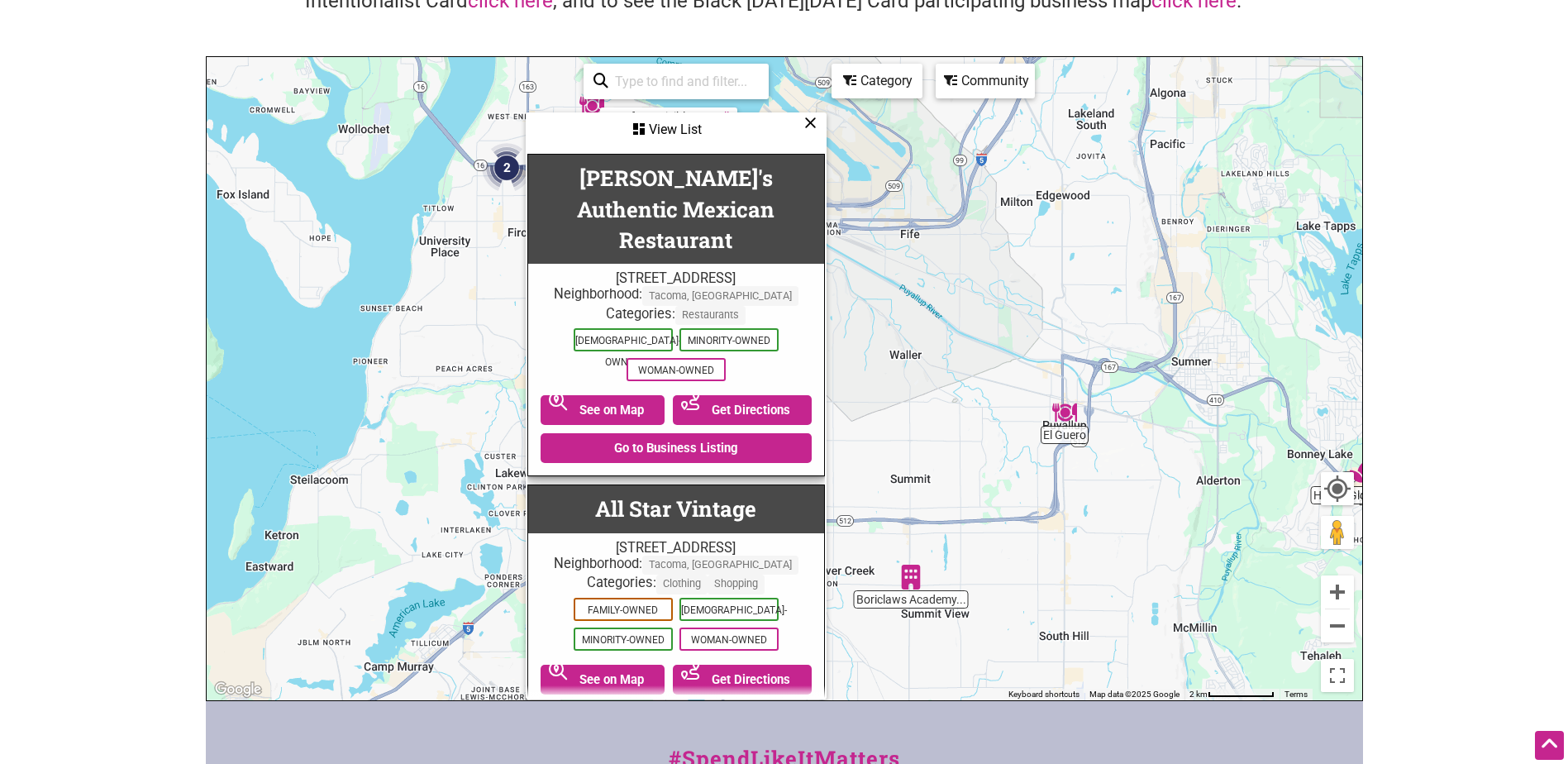
scroll to position [1, 0]
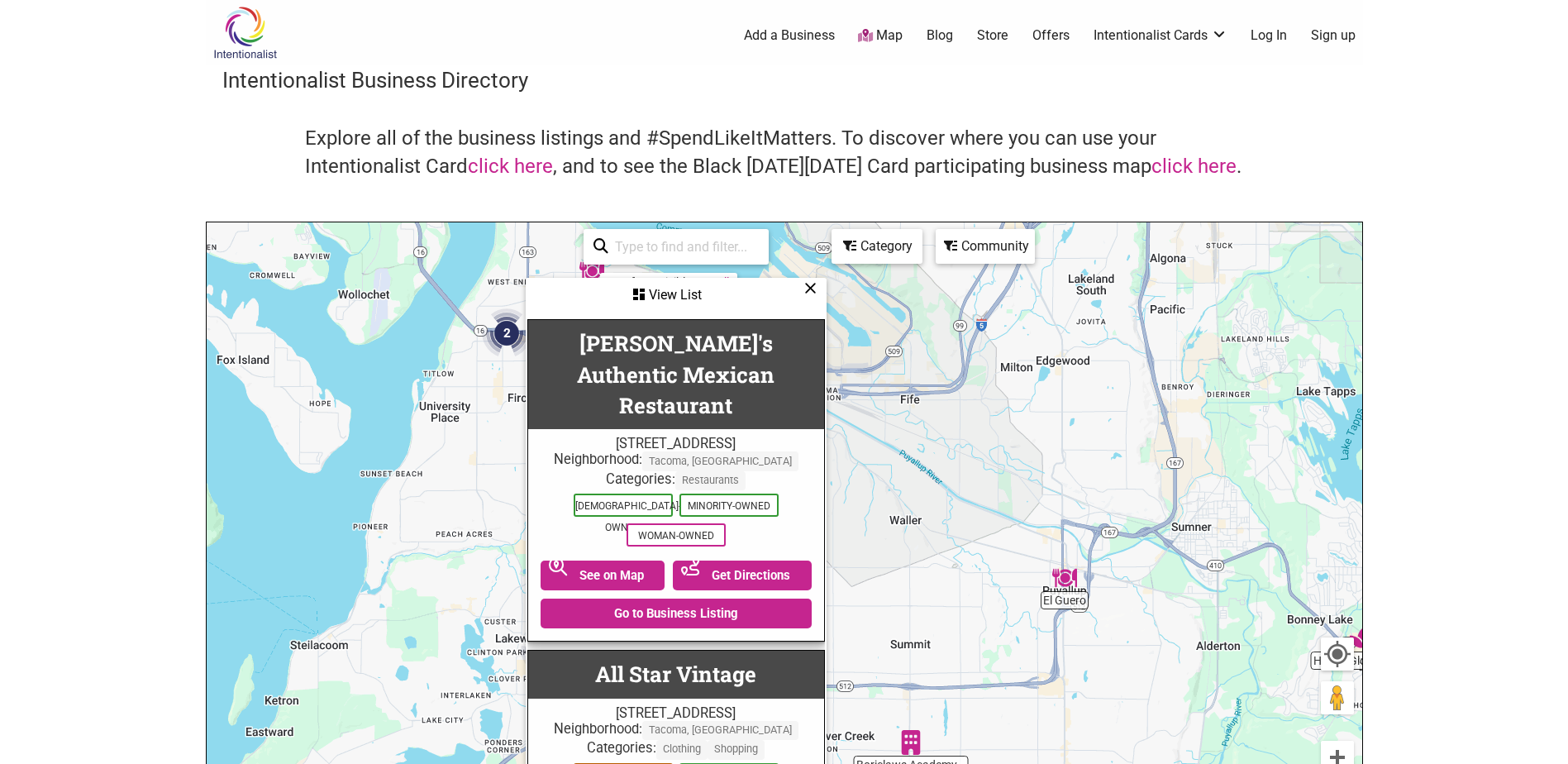
click at [677, 290] on div "View List" at bounding box center [676, 295] width 297 height 31
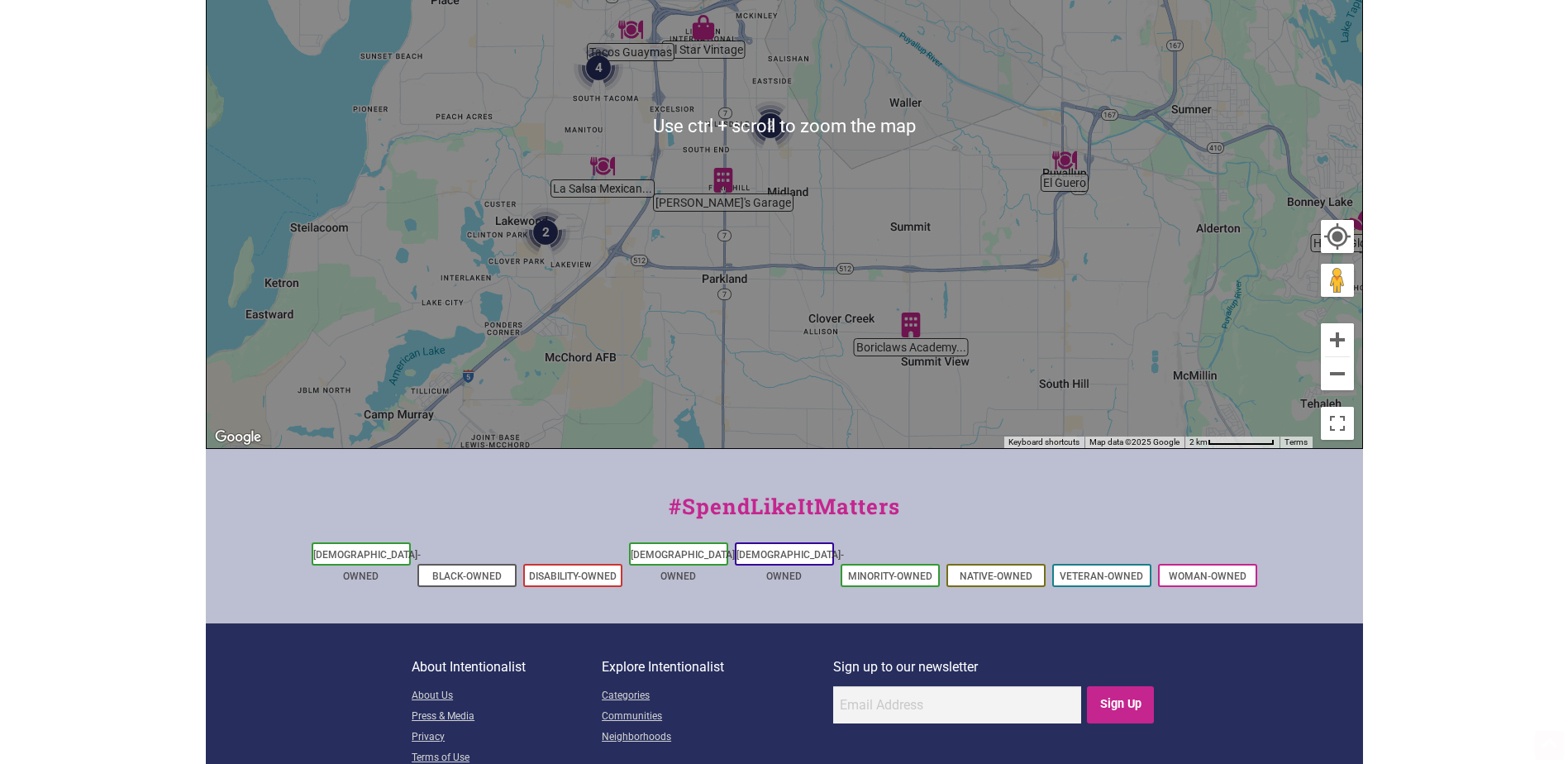
scroll to position [497, 0]
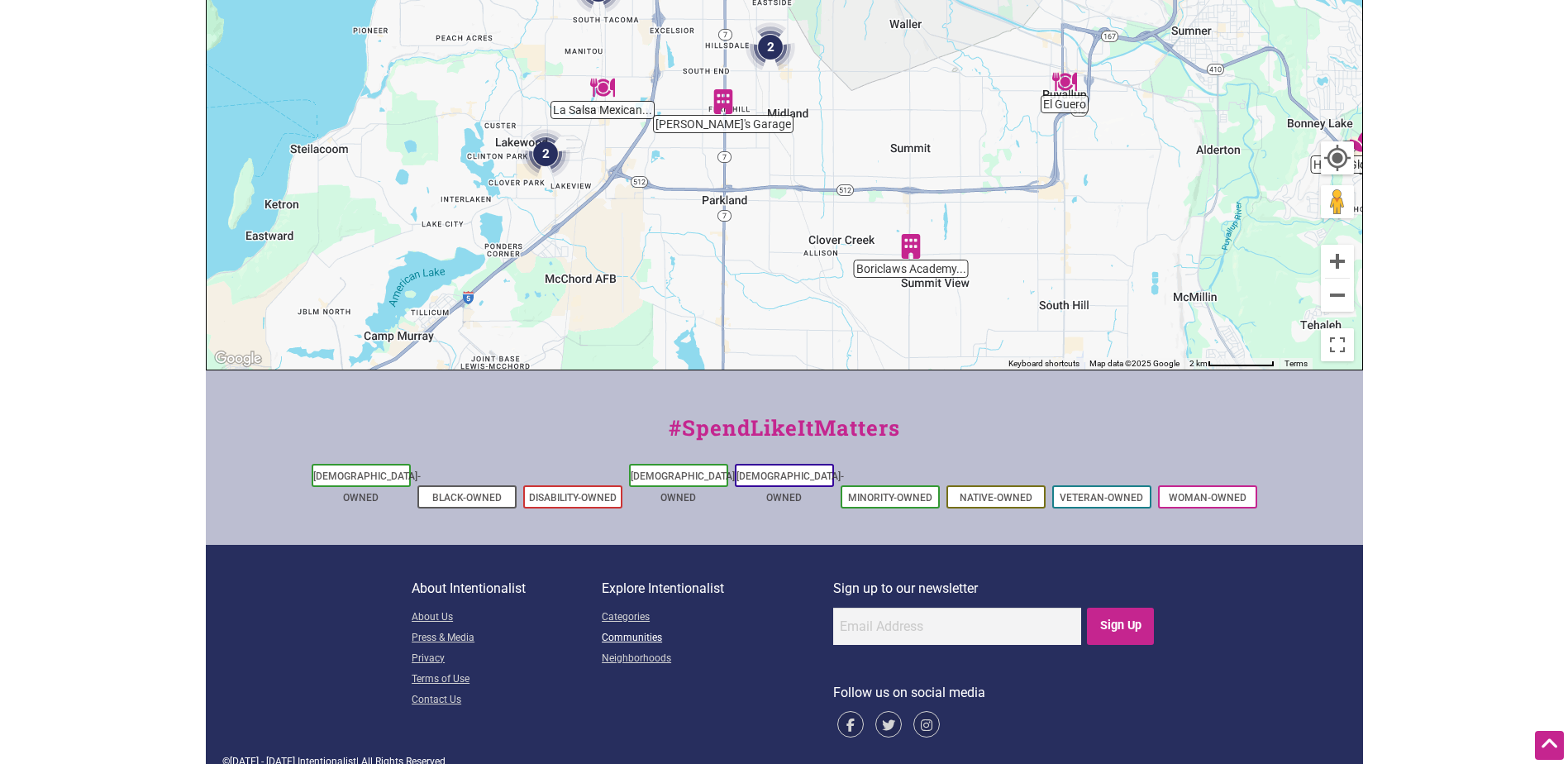
click at [623, 628] on link "Communities" at bounding box center [718, 638] width 232 height 21
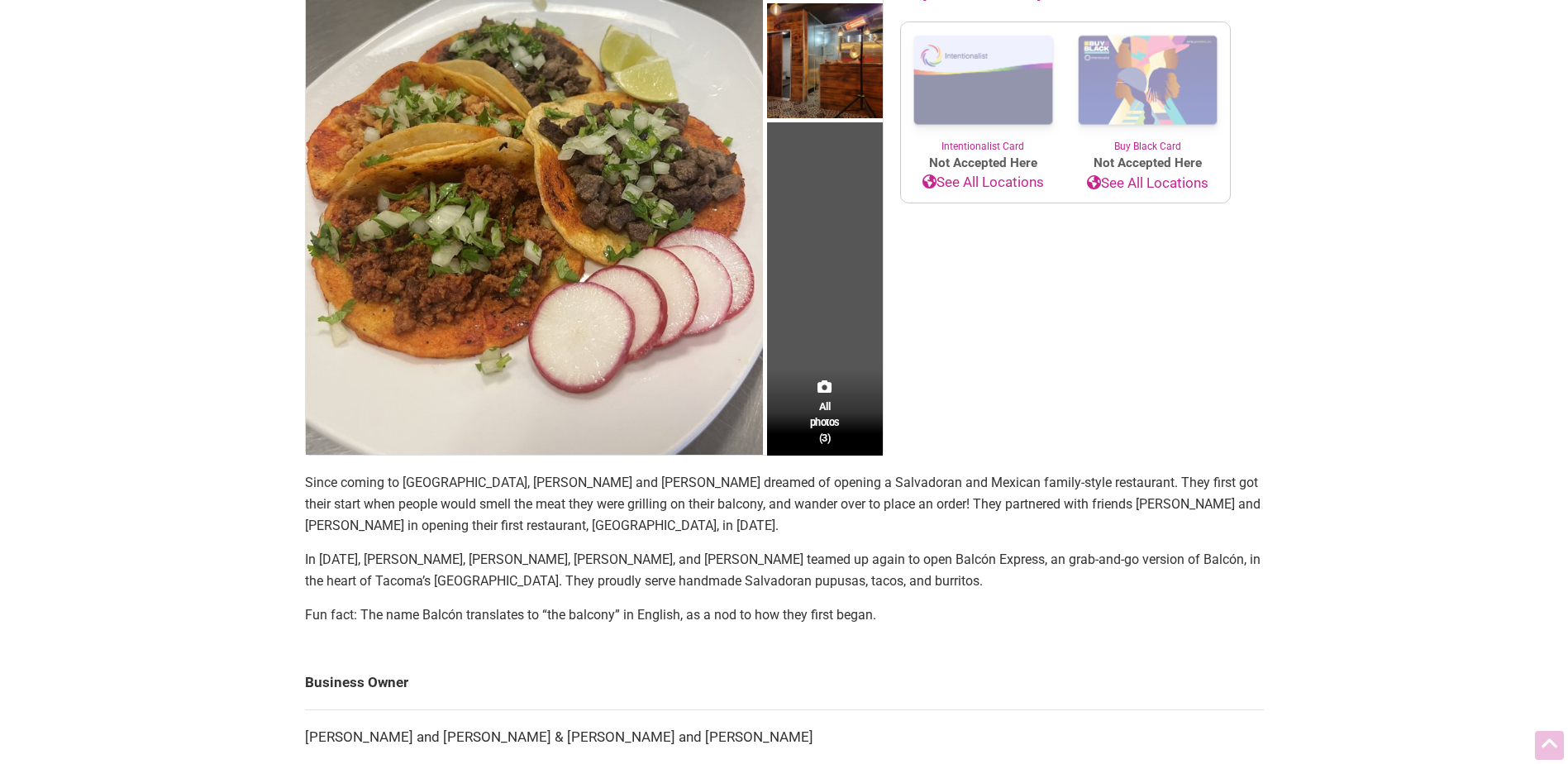
scroll to position [331, 0]
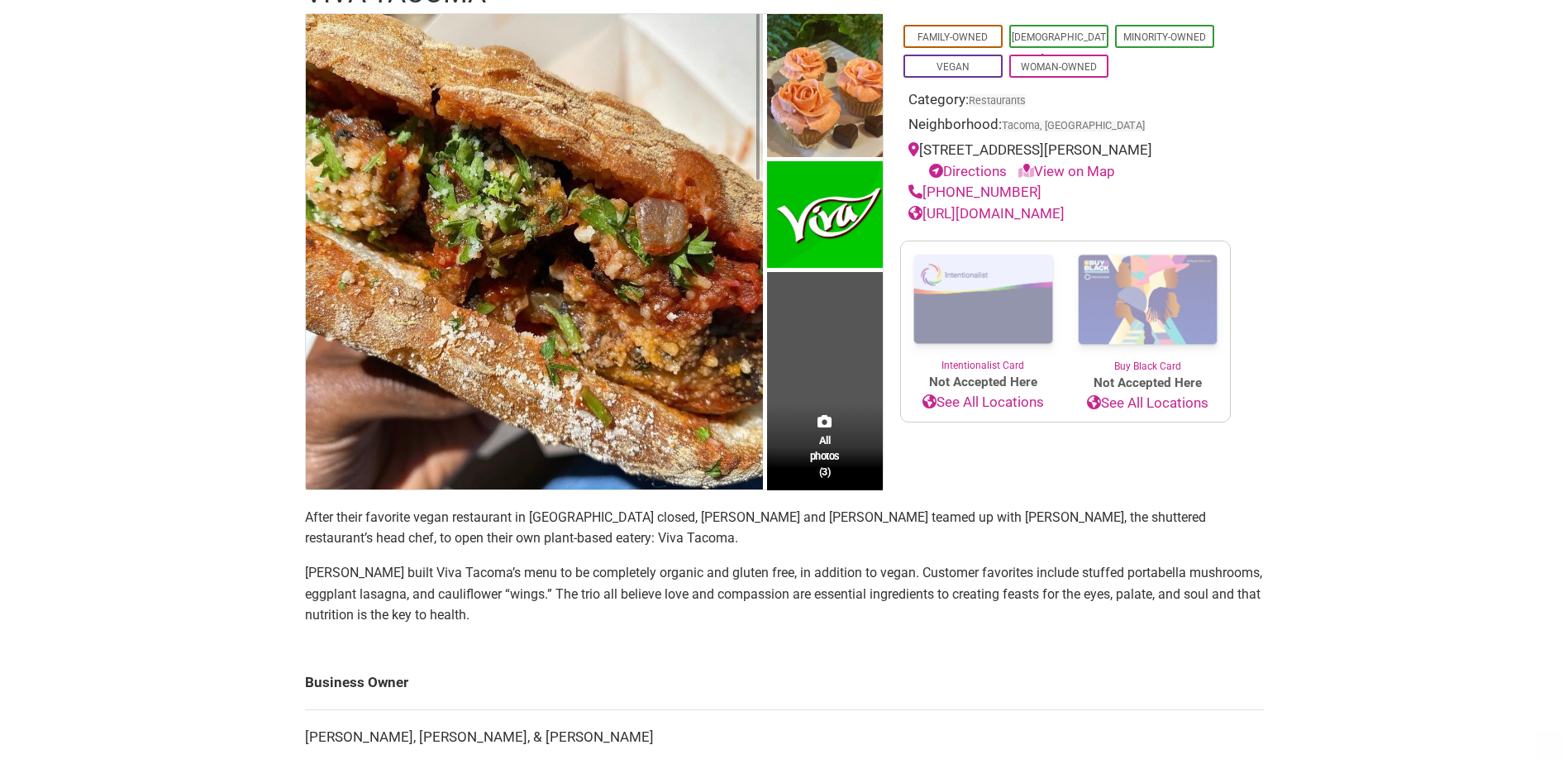
scroll to position [165, 0]
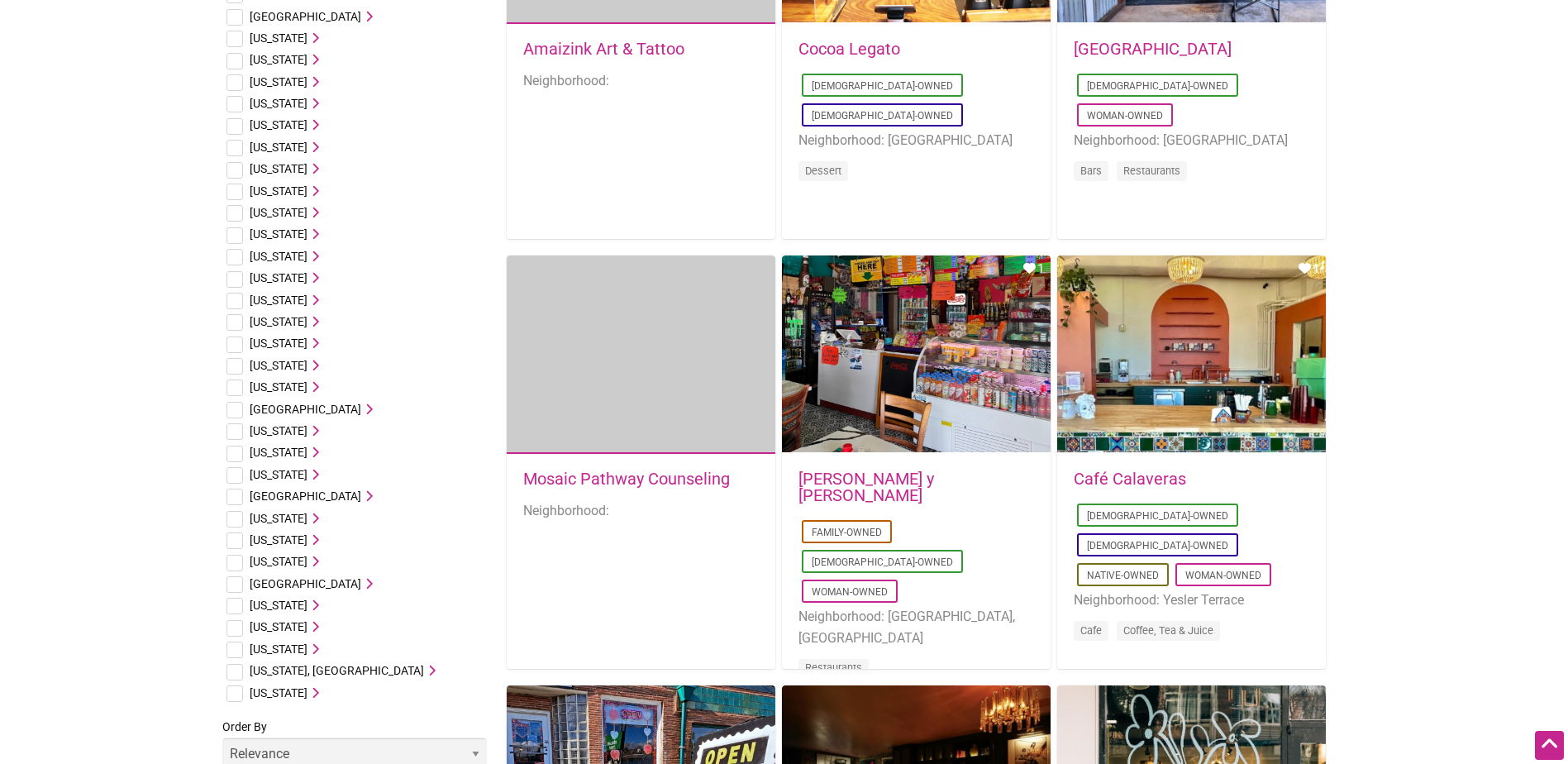
scroll to position [909, 0]
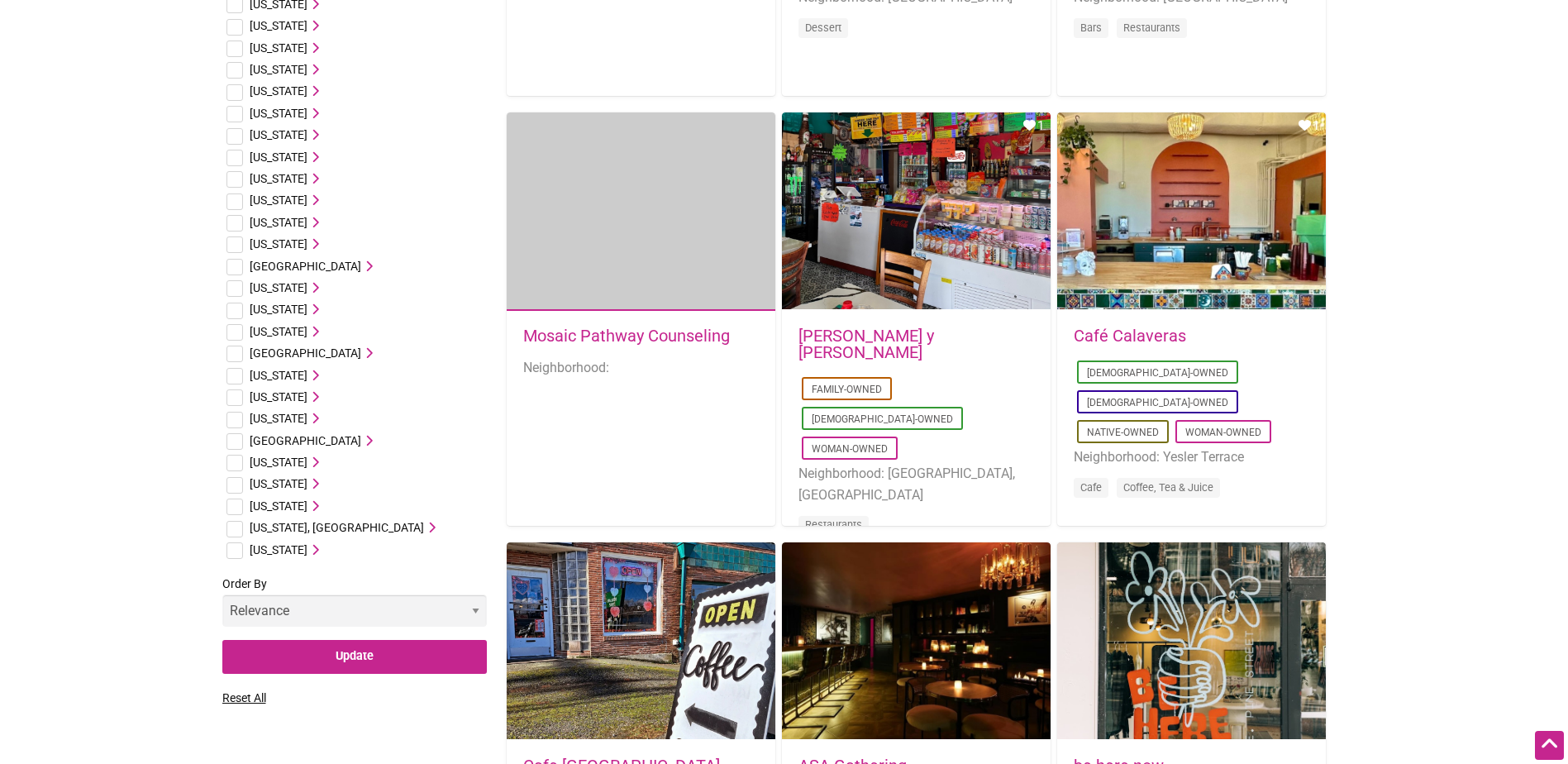
click at [230, 507] on input "checkbox" at bounding box center [235, 507] width 17 height 17
checkbox input "true"
click at [319, 508] on icon at bounding box center [313, 506] width 12 height 12
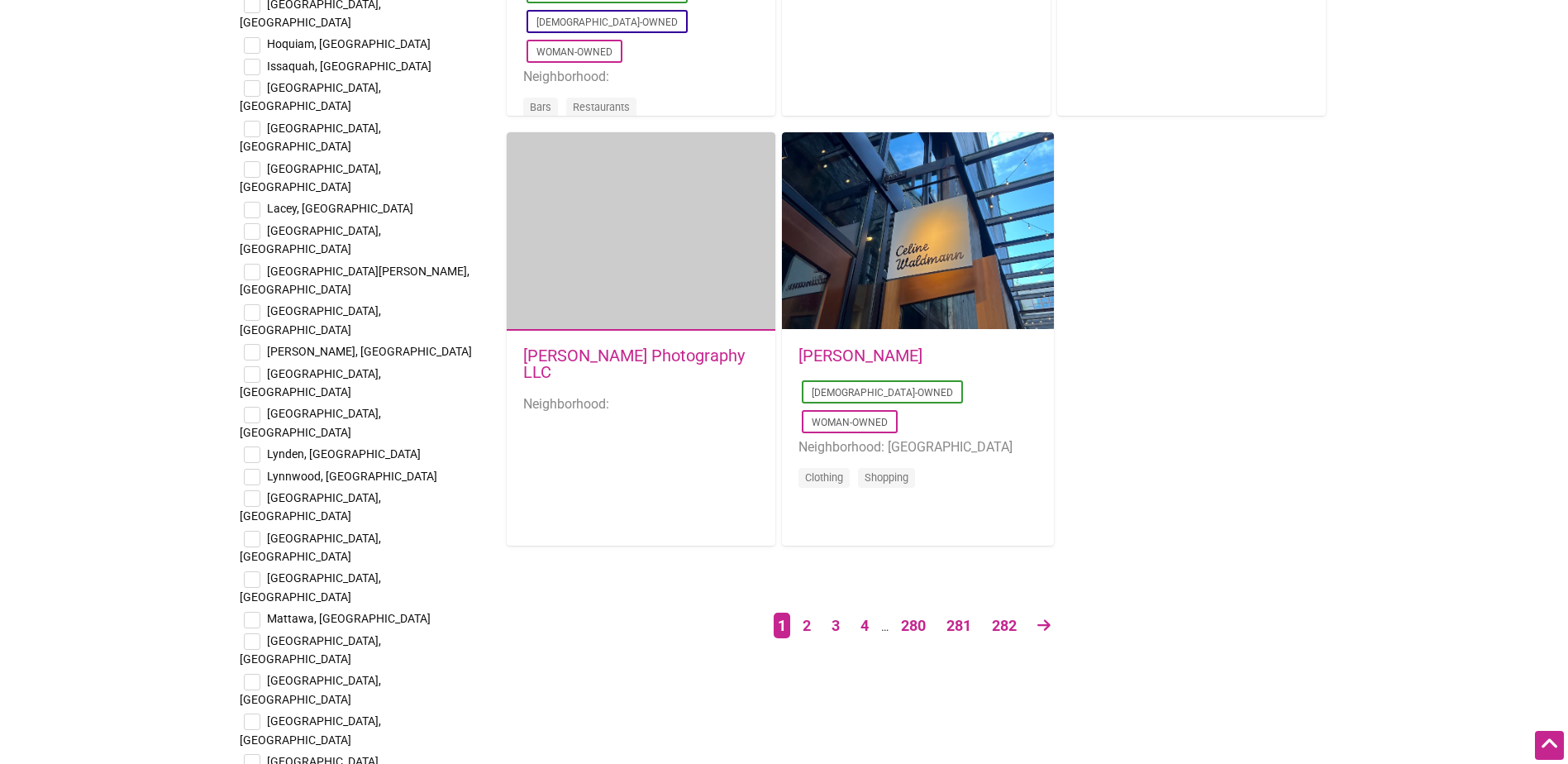
scroll to position [2728, 0]
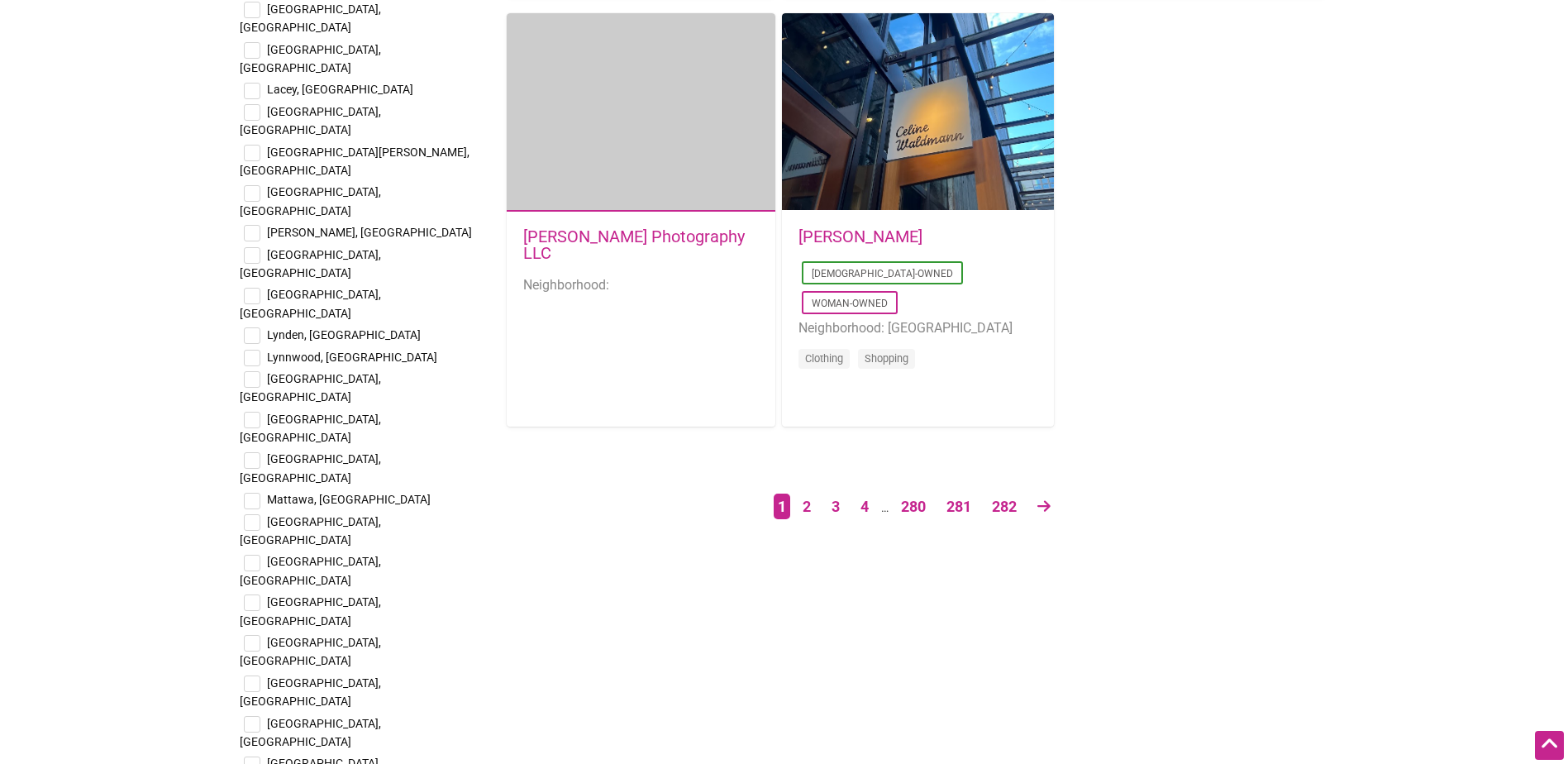
checkbox input "true"
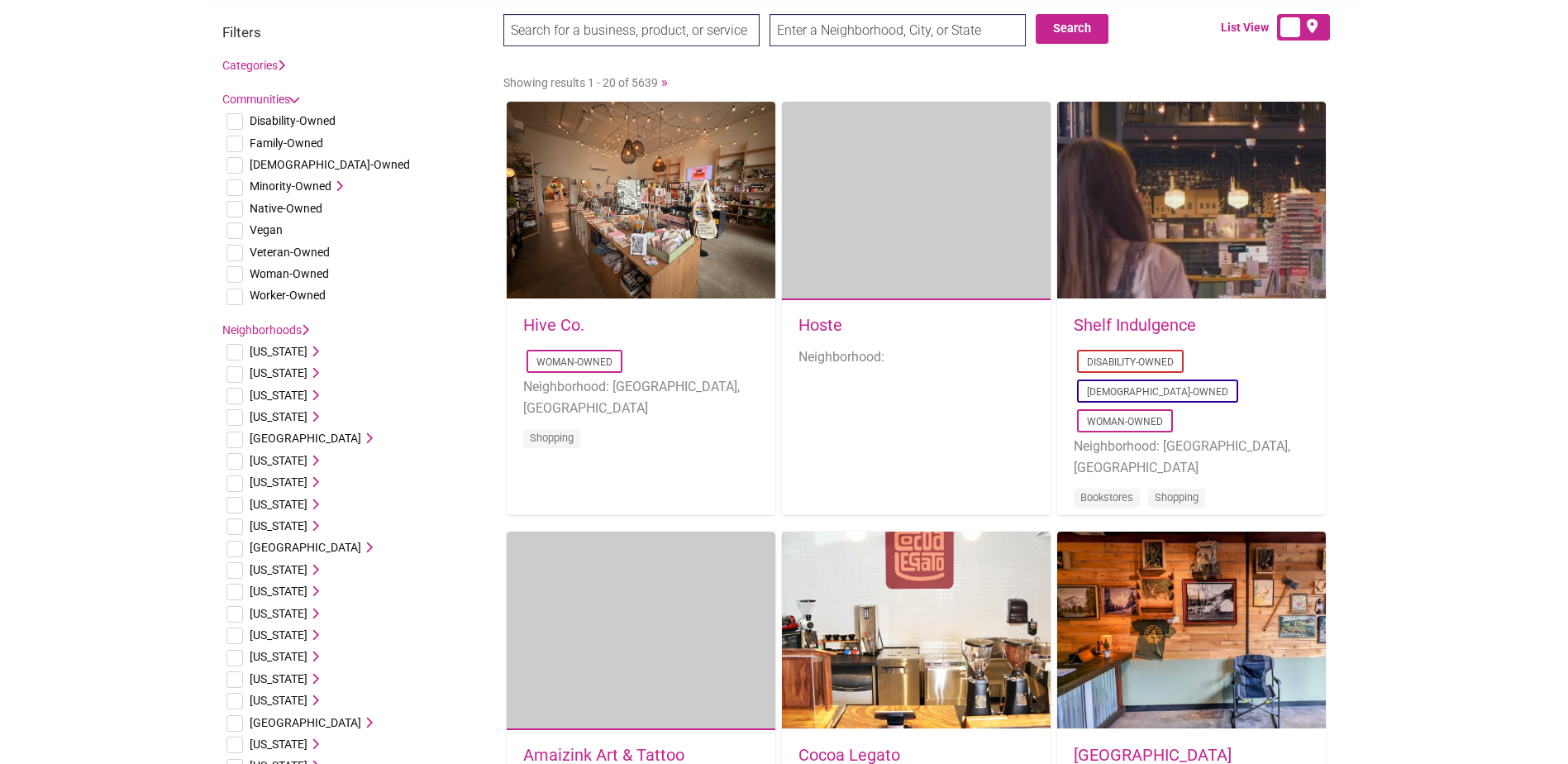
scroll to position [0, 0]
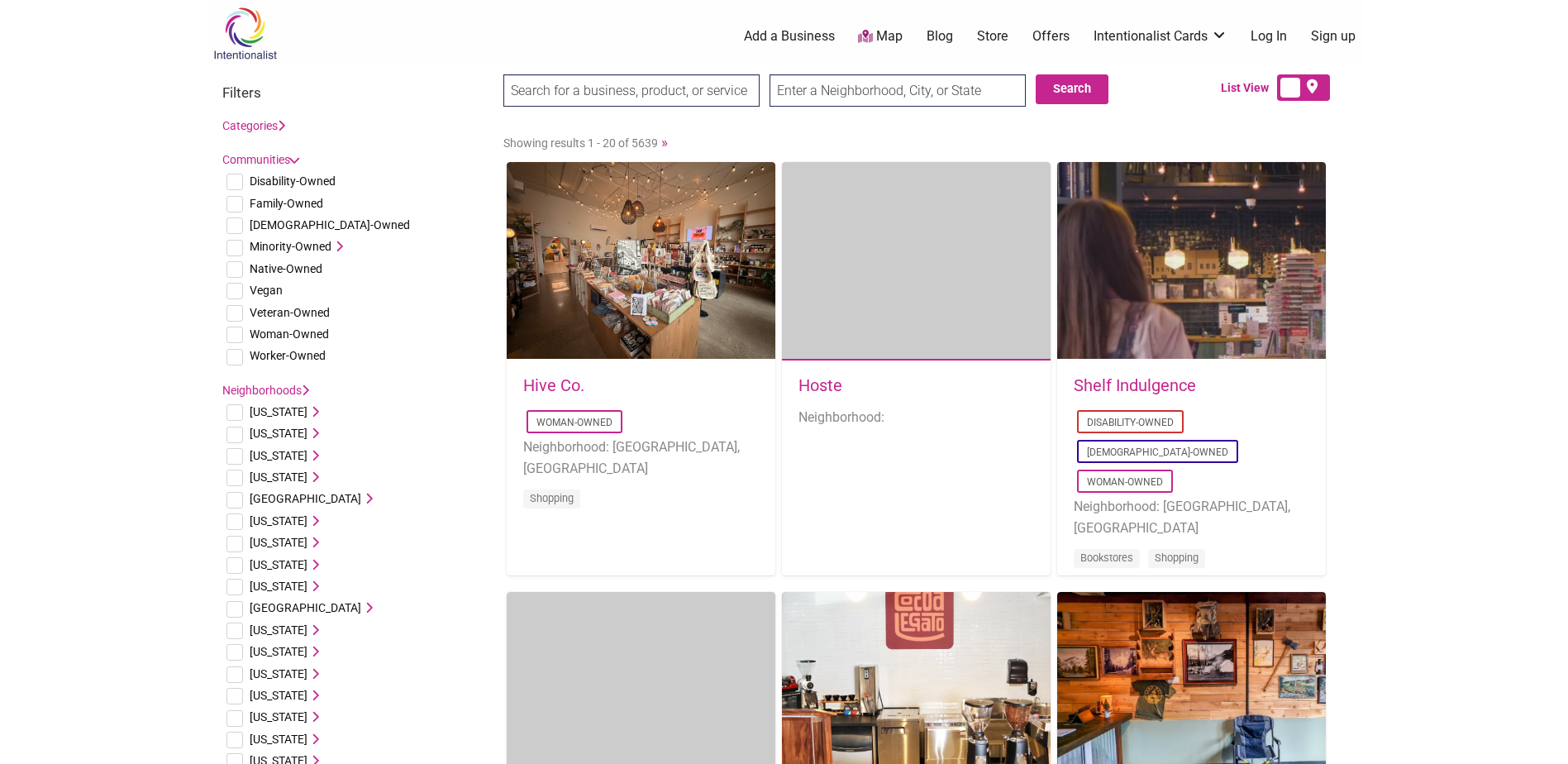
click at [340, 238] on li "Minority-Owned Asian-Owned Black-Owned Latino-Owned Pacific Islander-Owned" at bounding box center [354, 247] width 264 height 22
click at [342, 245] on icon at bounding box center [337, 247] width 12 height 12
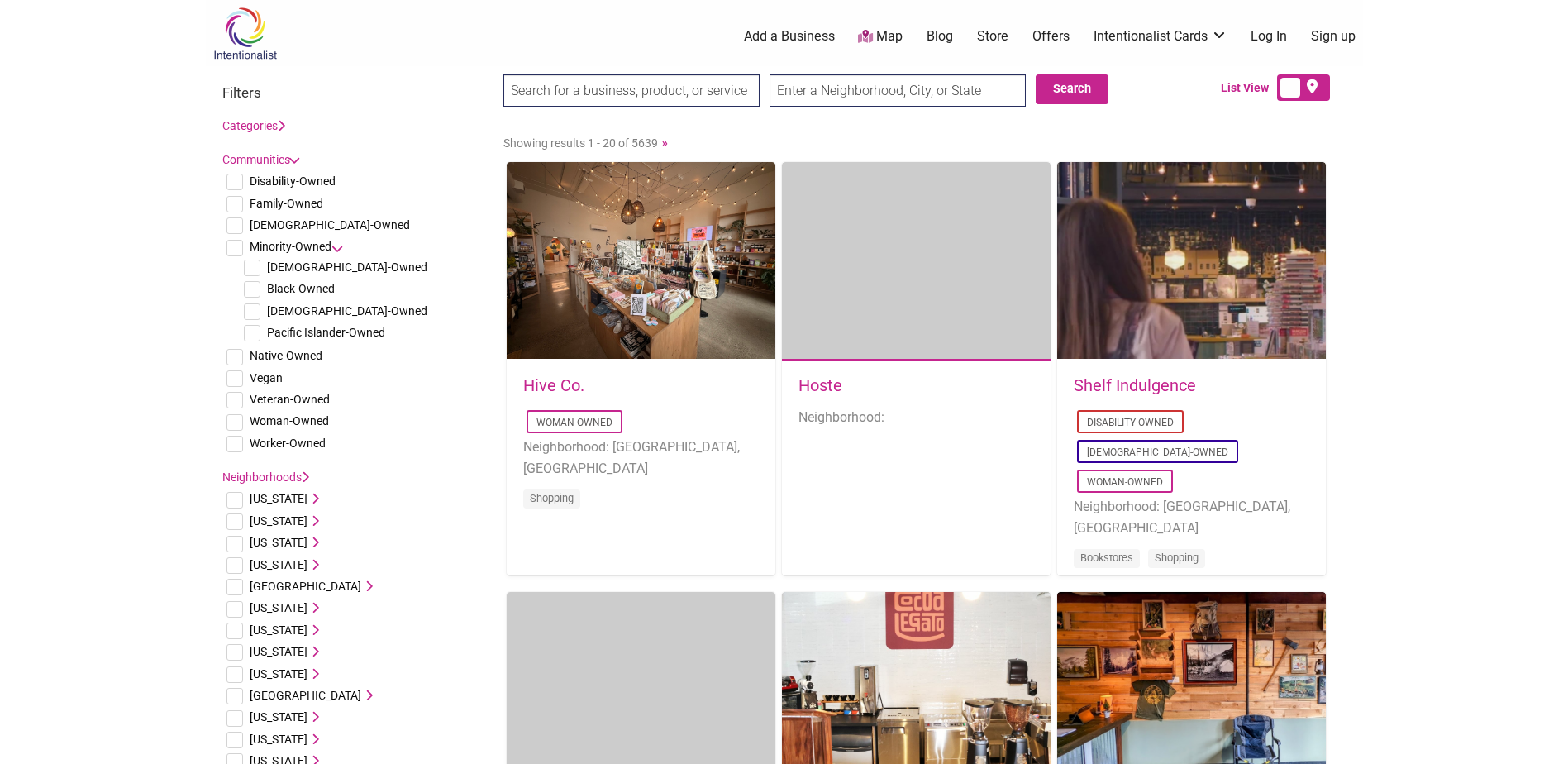
click at [249, 307] on input "checkbox" at bounding box center [252, 311] width 17 height 17
checkbox input "true"
click at [124, 280] on body "× Menu 0 Add a Business Map Blog Store Offers Intentionalist Cards Buy Black Ca…" at bounding box center [784, 382] width 1568 height 764
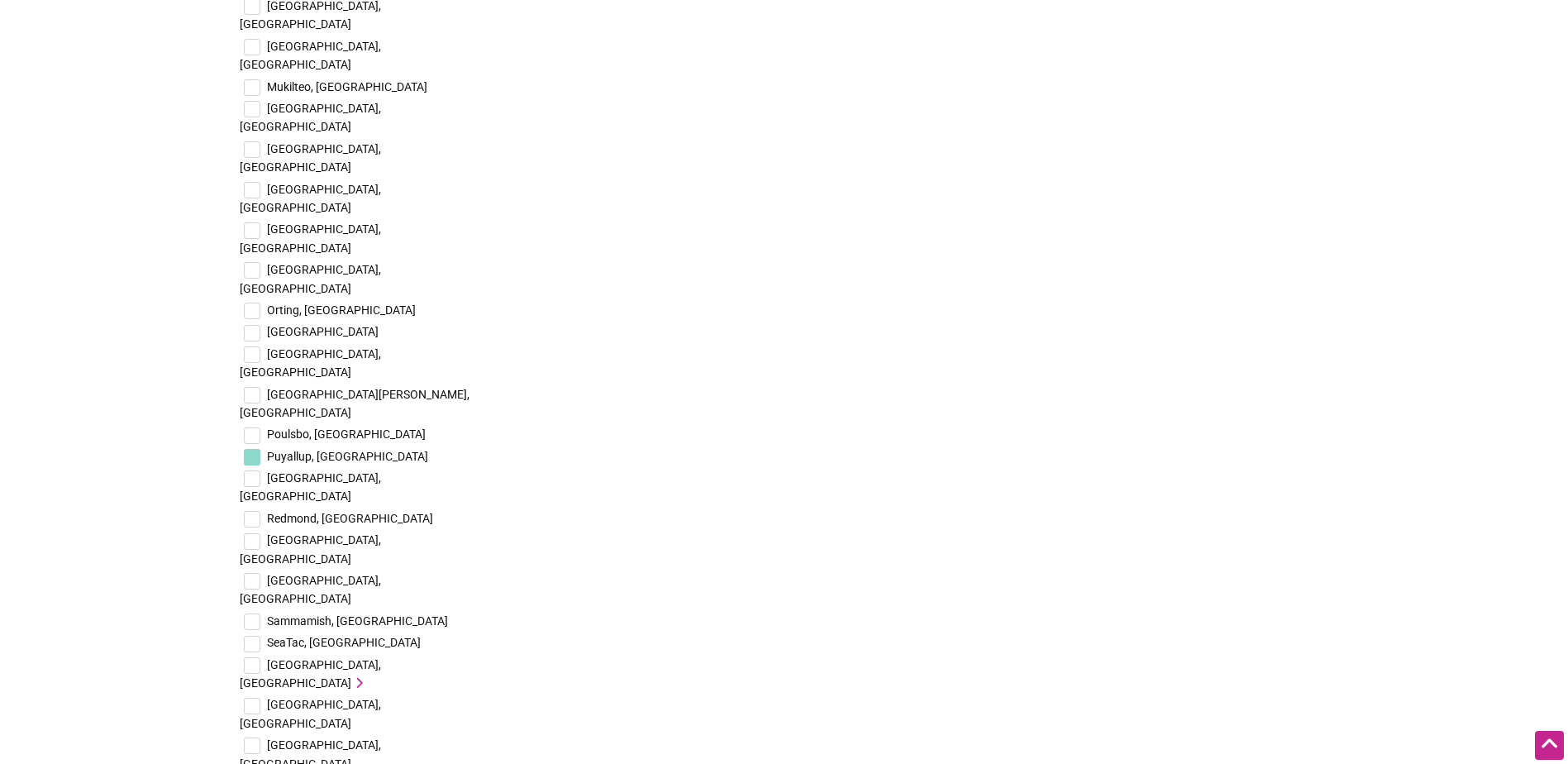
scroll to position [3555, 0]
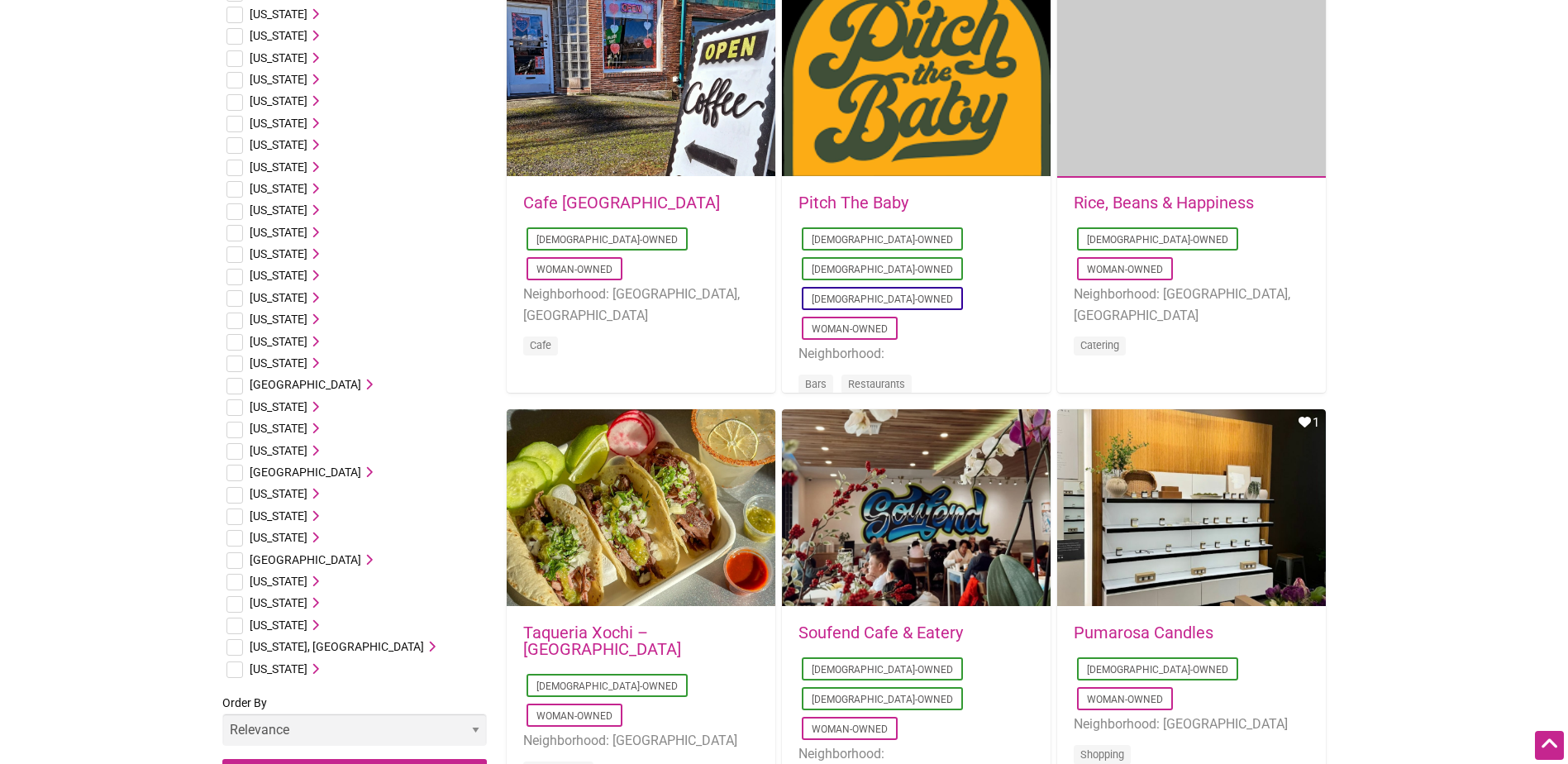
scroll to position [1075, 0]
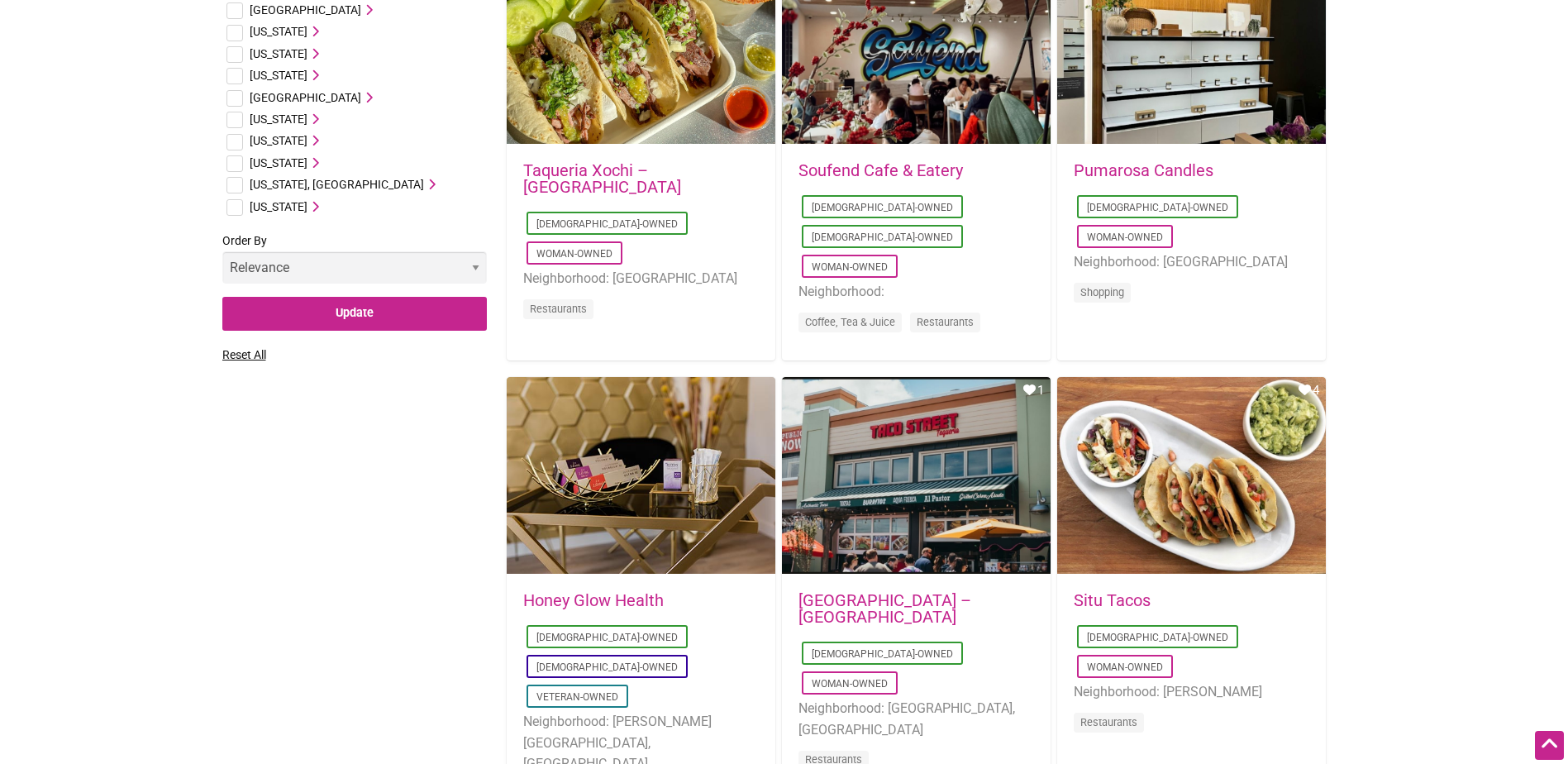
click at [317, 165] on icon at bounding box center [313, 163] width 12 height 12
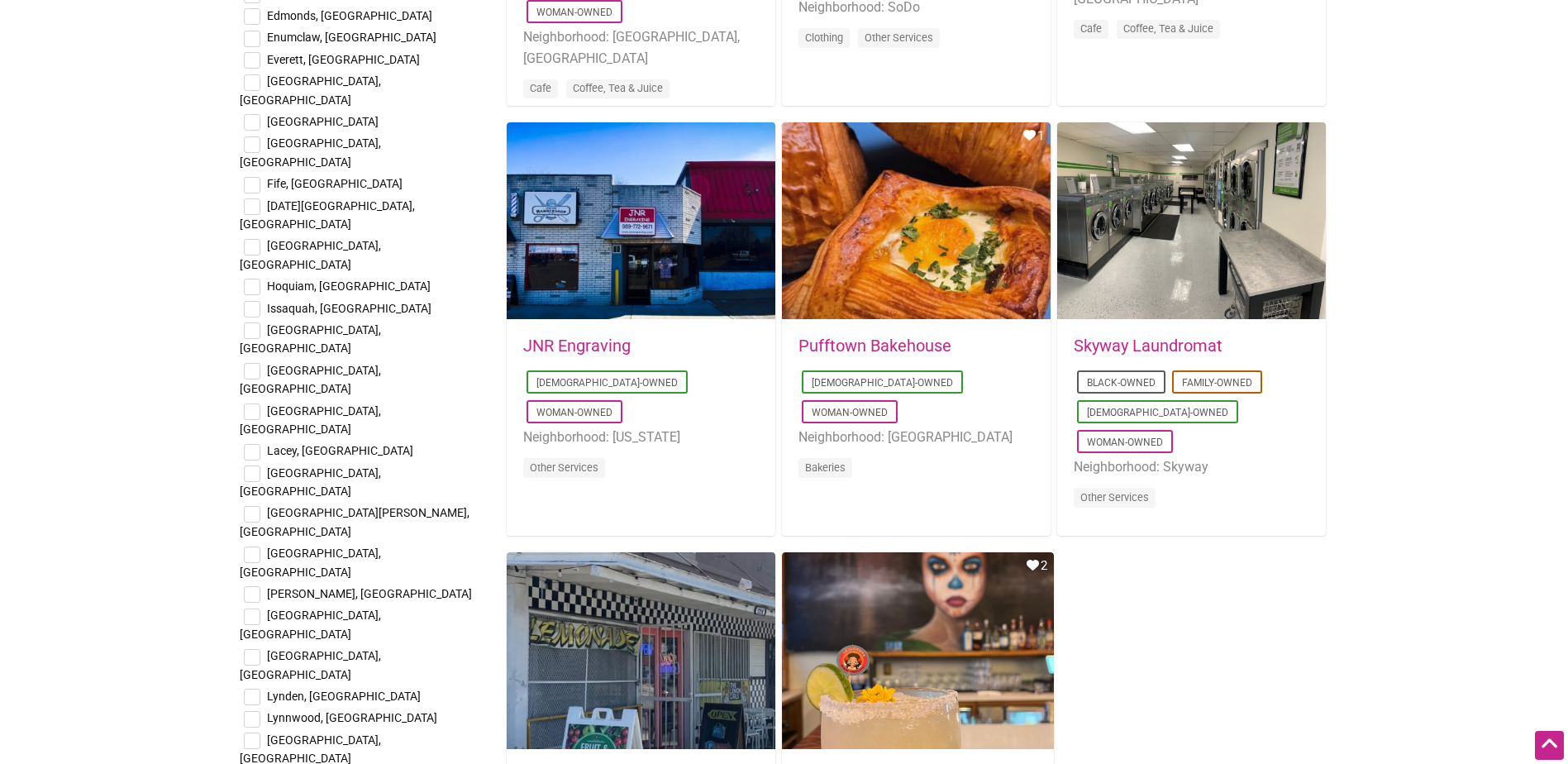
scroll to position [2397, 0]
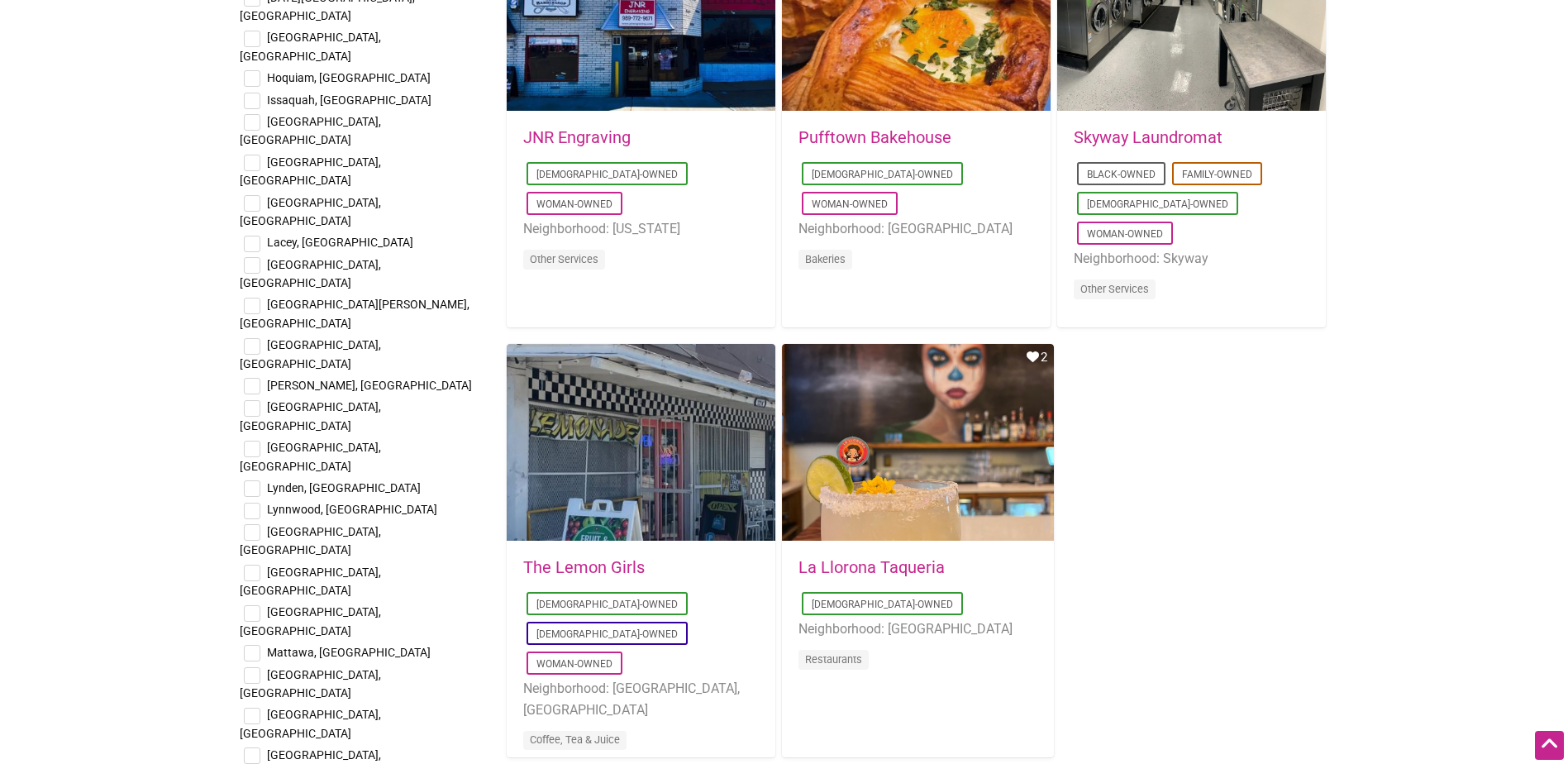
checkbox input "true"
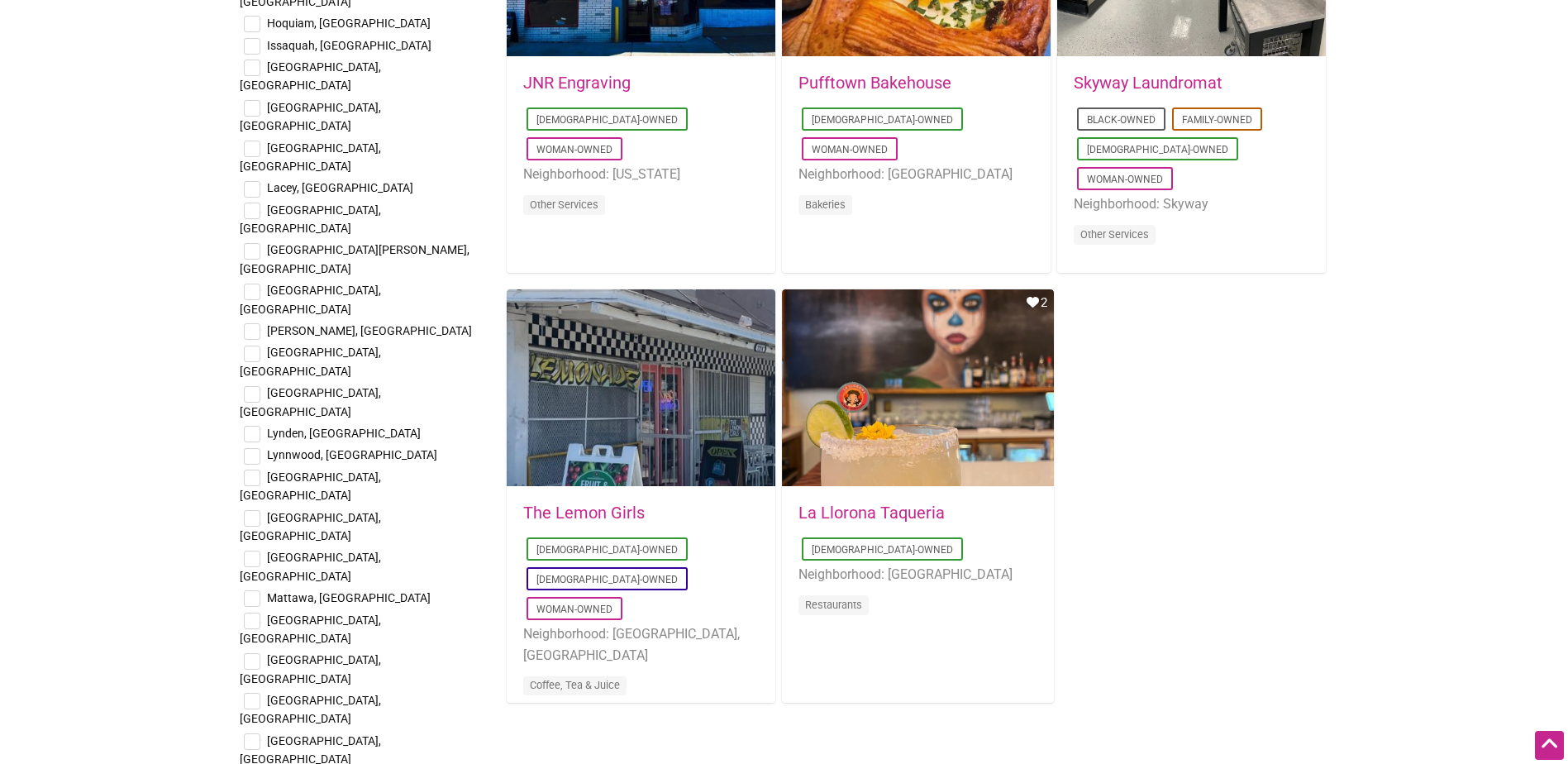
scroll to position [2480, 0]
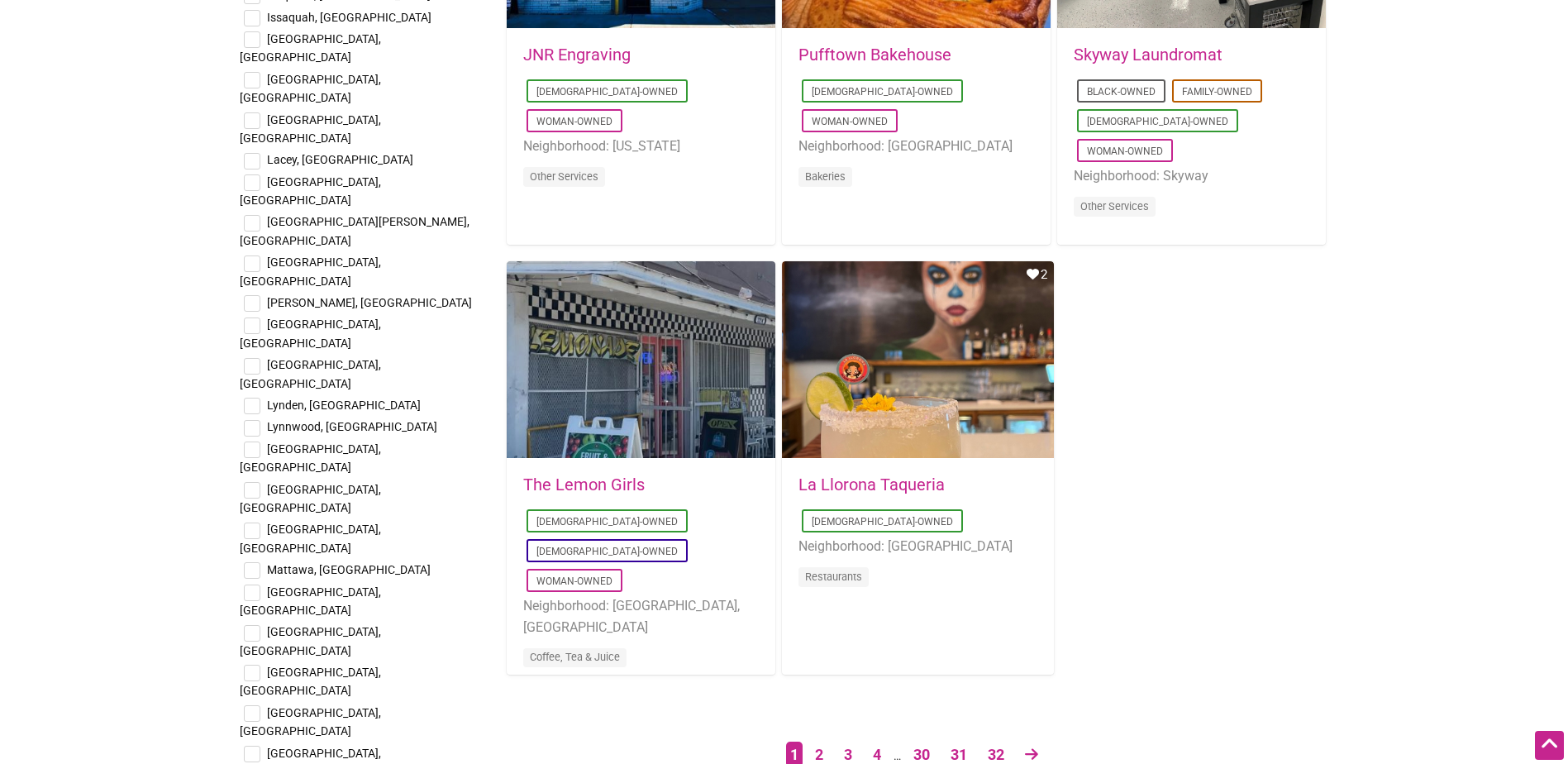
checkbox input "true"
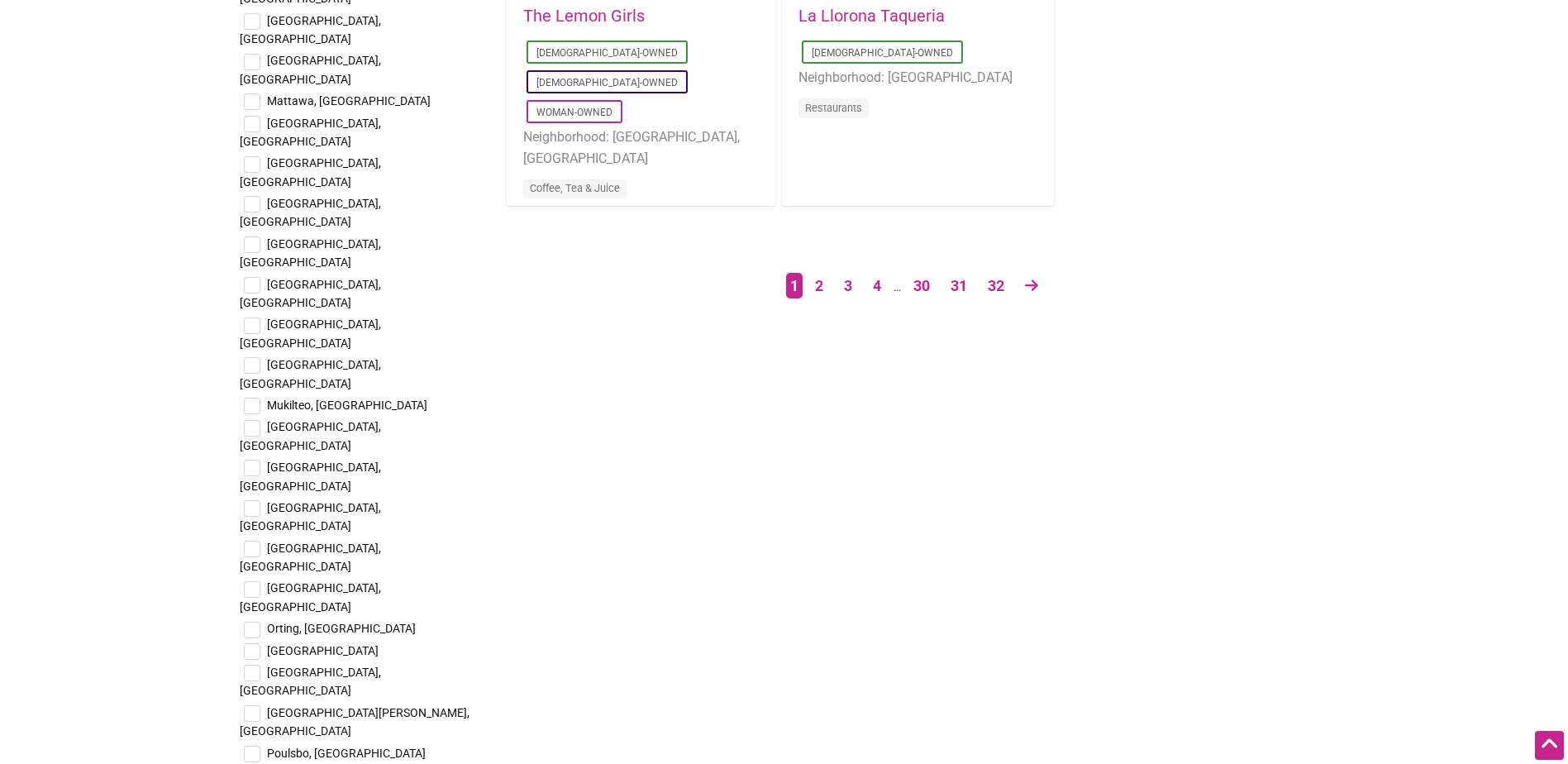
scroll to position [3224, 0]
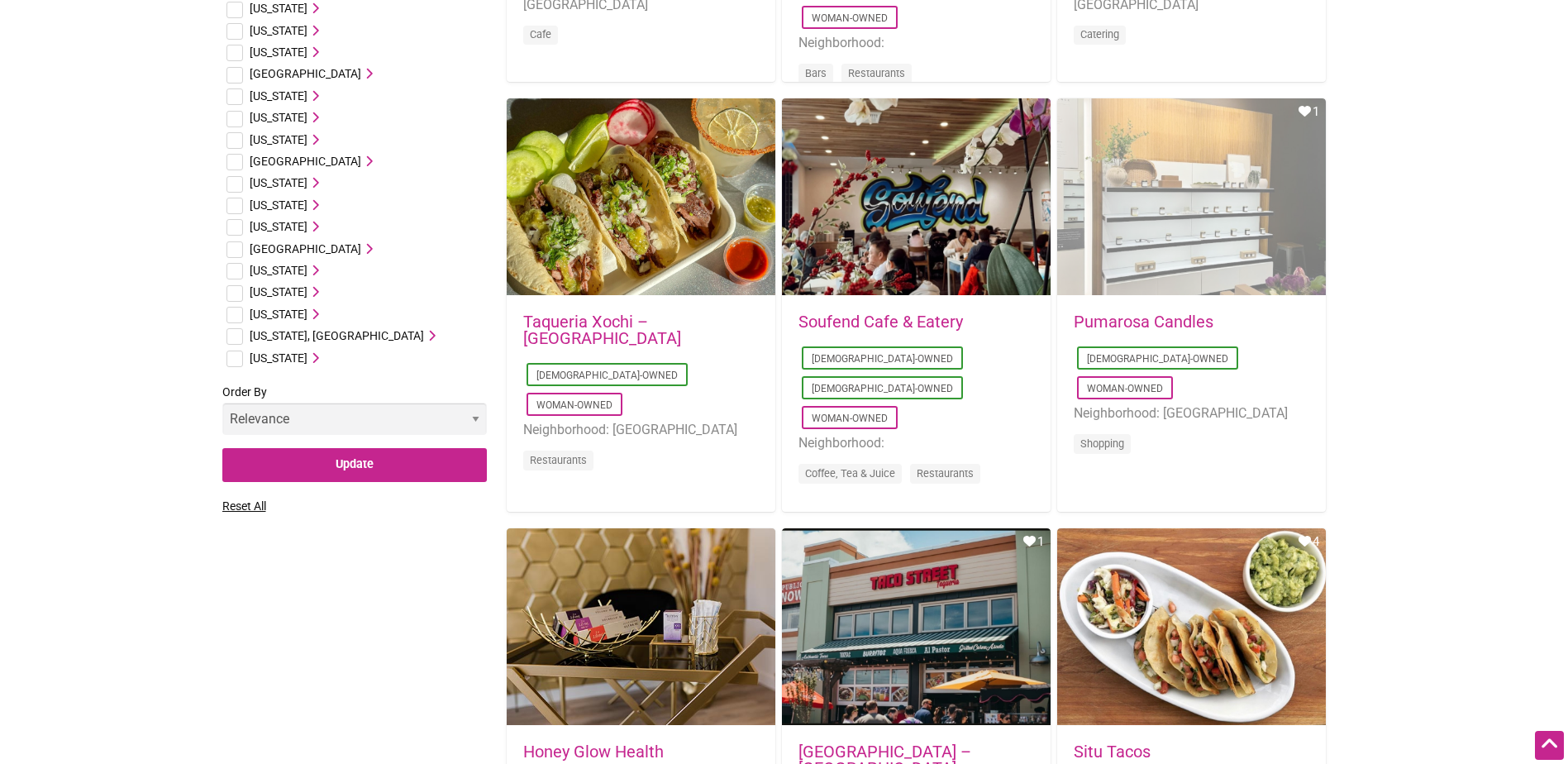
scroll to position [662, 0]
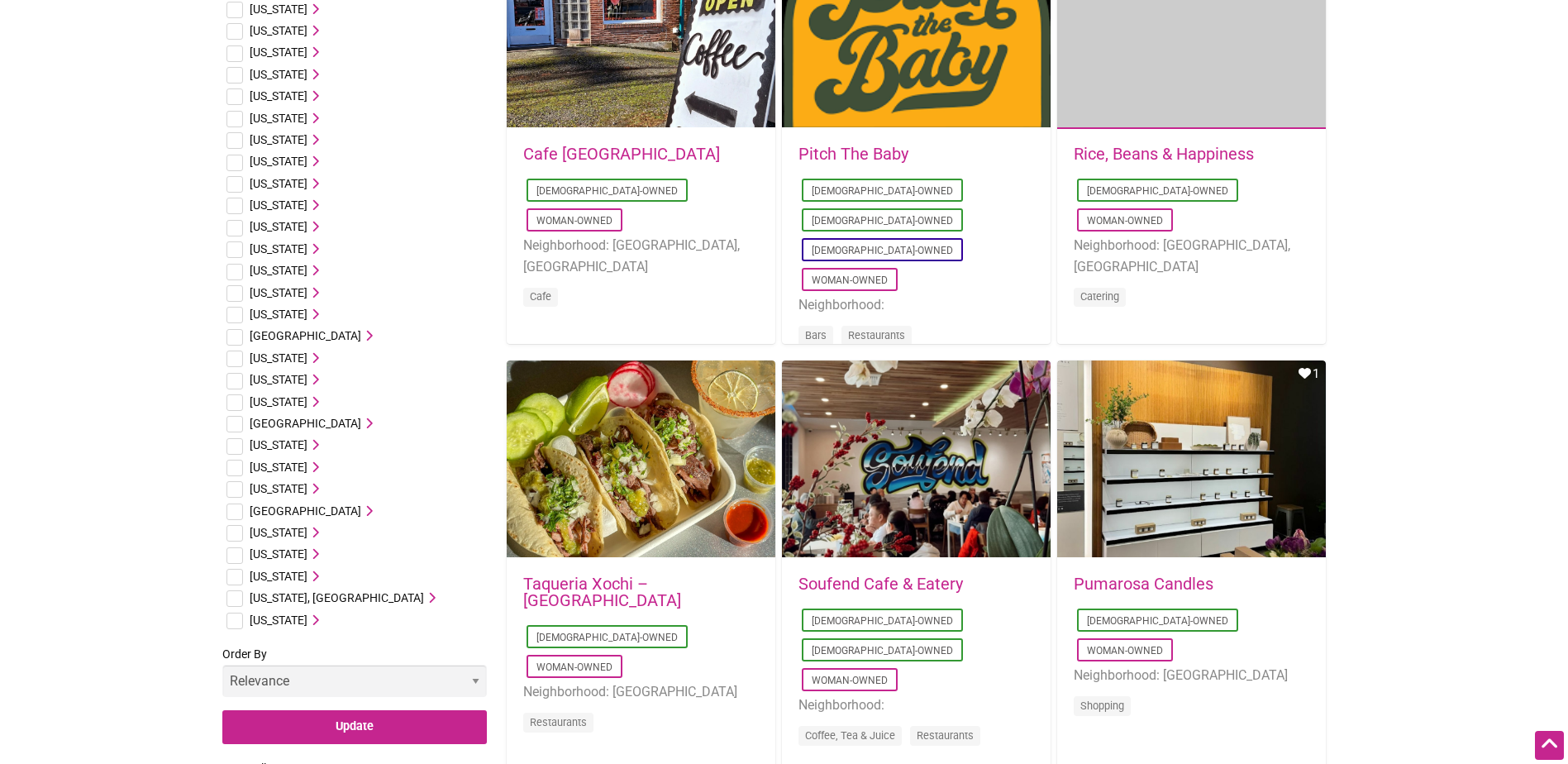
click at [238, 573] on input "checkbox" at bounding box center [235, 577] width 17 height 17
checkbox input "true"
click at [357, 682] on select "Relevance Alphabetical Newest" at bounding box center [354, 681] width 264 height 32
click at [358, 729] on input "Update" at bounding box center [354, 727] width 264 height 34
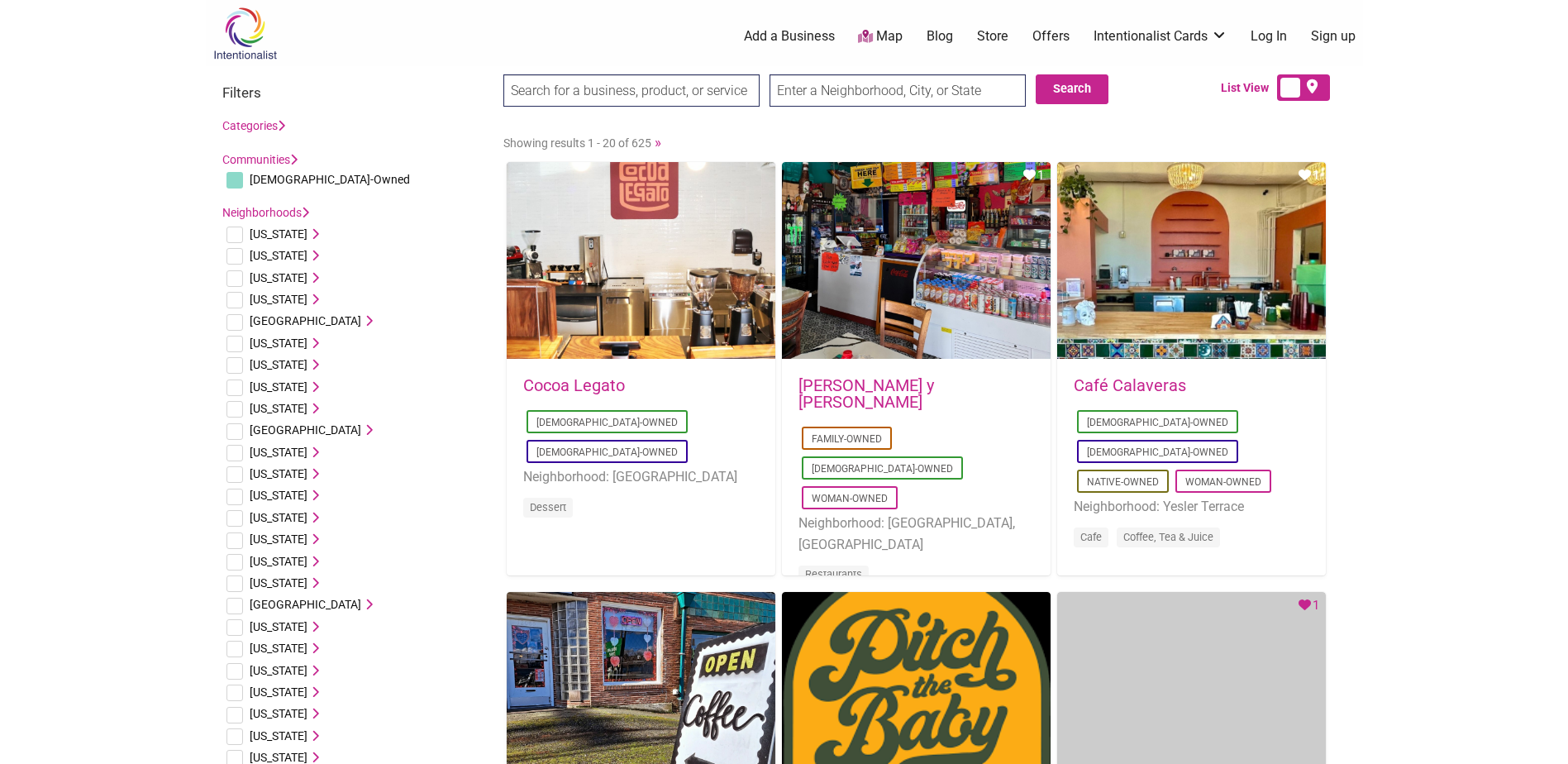
click at [849, 97] on input "text" at bounding box center [897, 91] width 256 height 32
type input "Fircrest, WA 98466, [GEOGRAPHIC_DATA]"
click at [1092, 79] on button "Search" at bounding box center [1072, 89] width 73 height 29
